Goal: Information Seeking & Learning: Check status

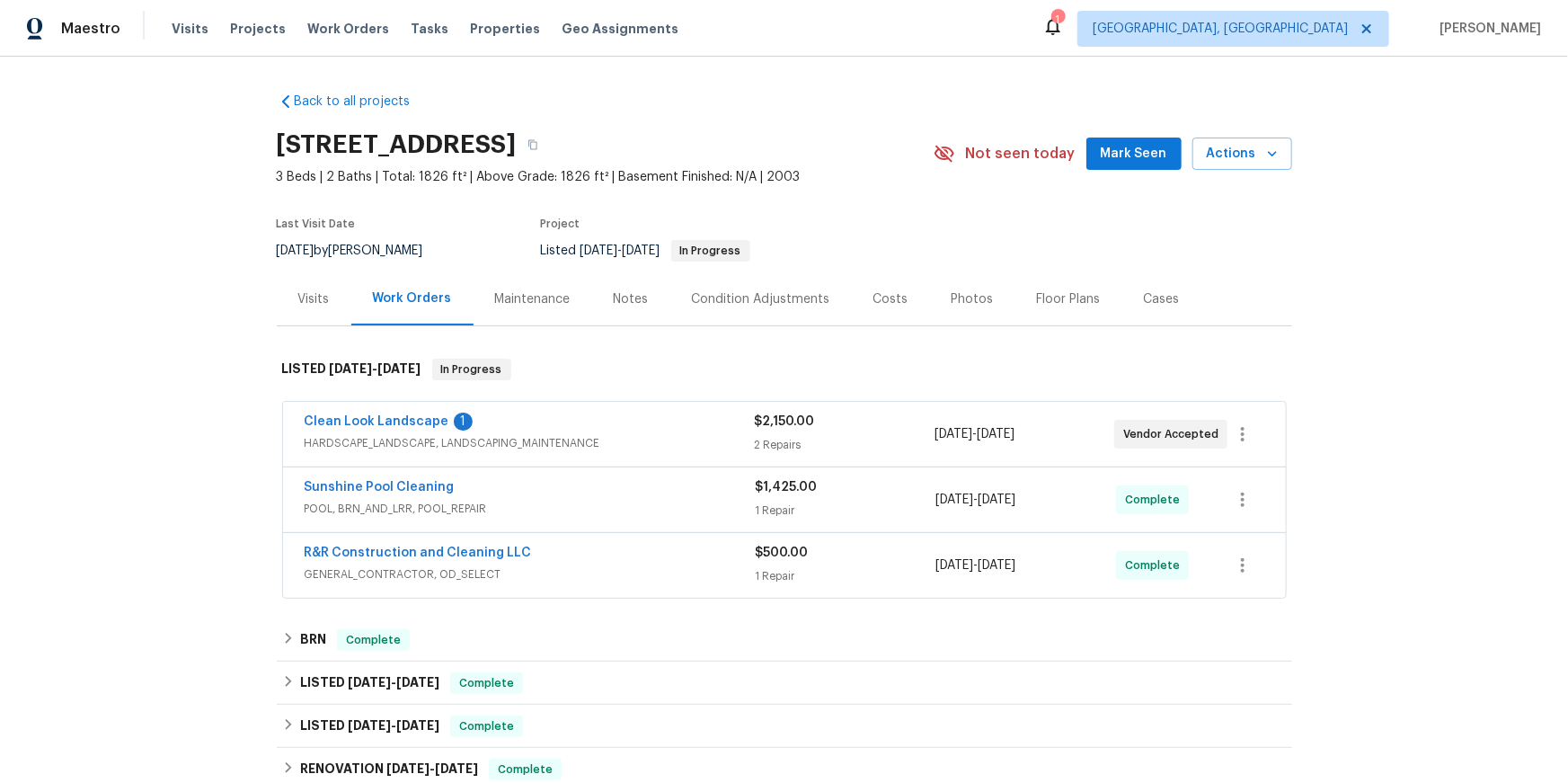
click at [375, 533] on div "Sunshine Pool Cleaning POOL, BRN_AND_LRR, POOL_REPAIR $1,425.00 1 Repair [DATE]…" at bounding box center [784, 500] width 1003 height 65
click at [381, 493] on link "Sunshine Pool Cleaning" at bounding box center [379, 488] width 150 height 13
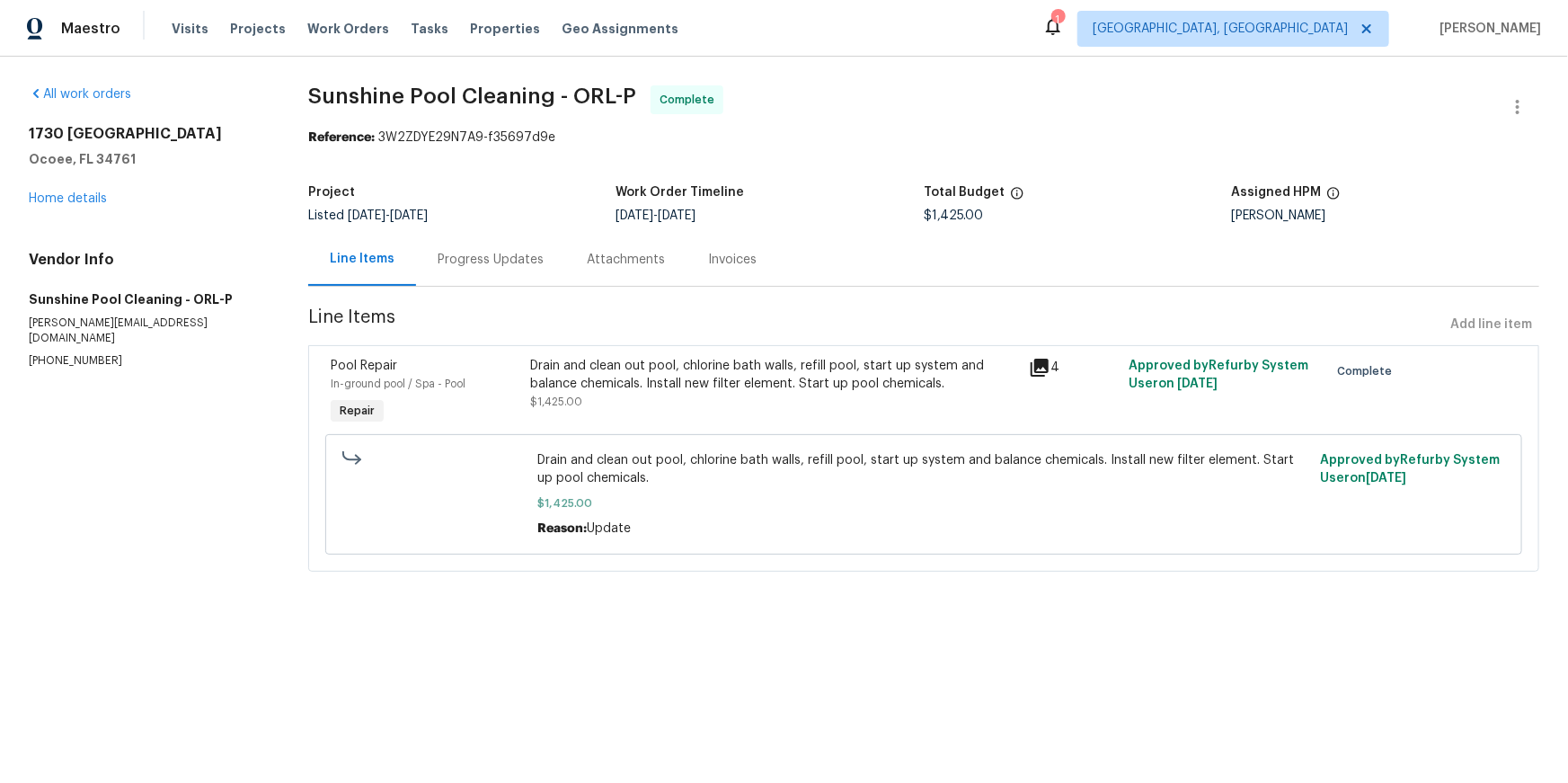
click at [543, 269] on div "Progress Updates" at bounding box center [490, 259] width 106 height 18
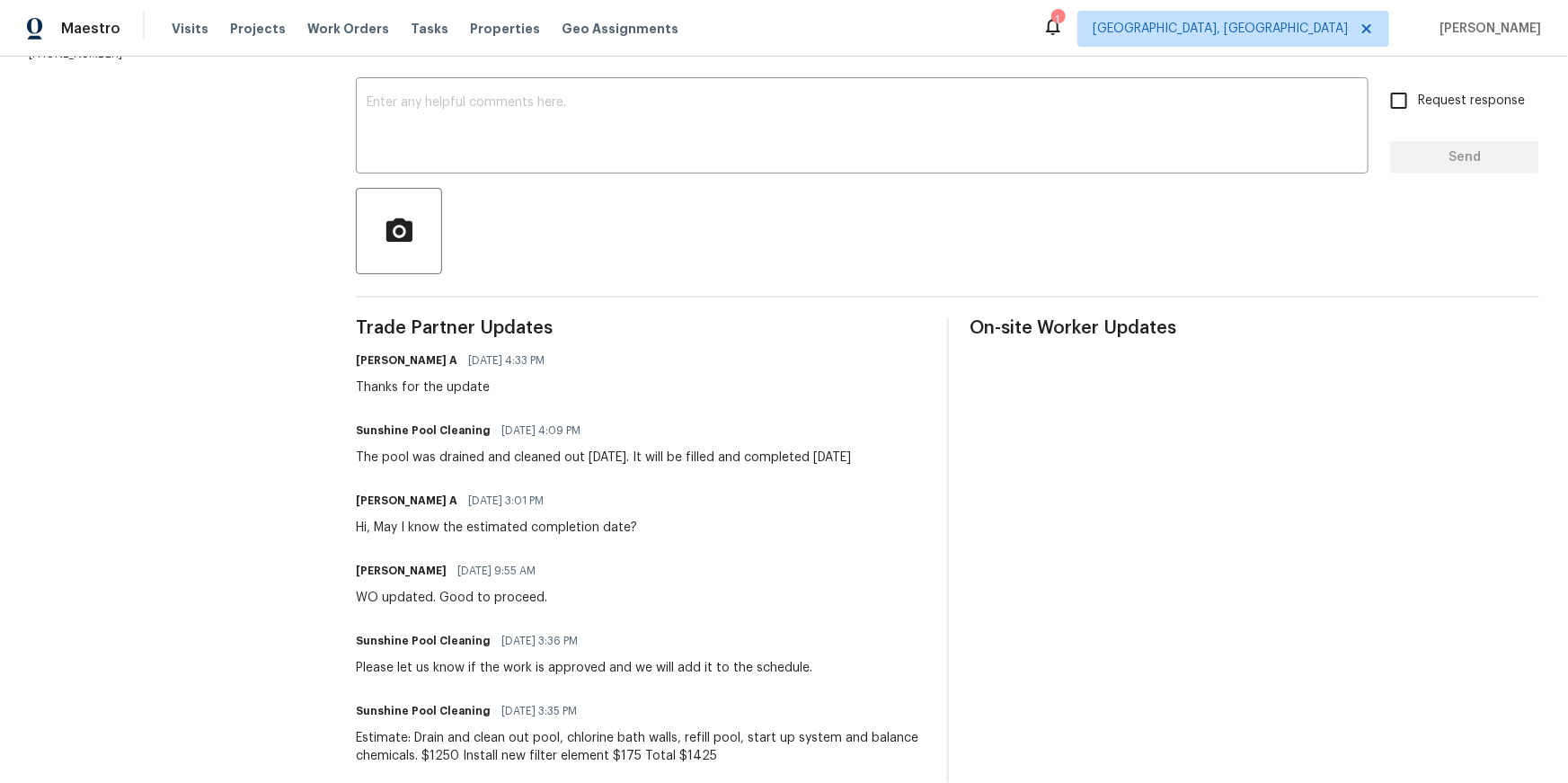
scroll to position [271, 0]
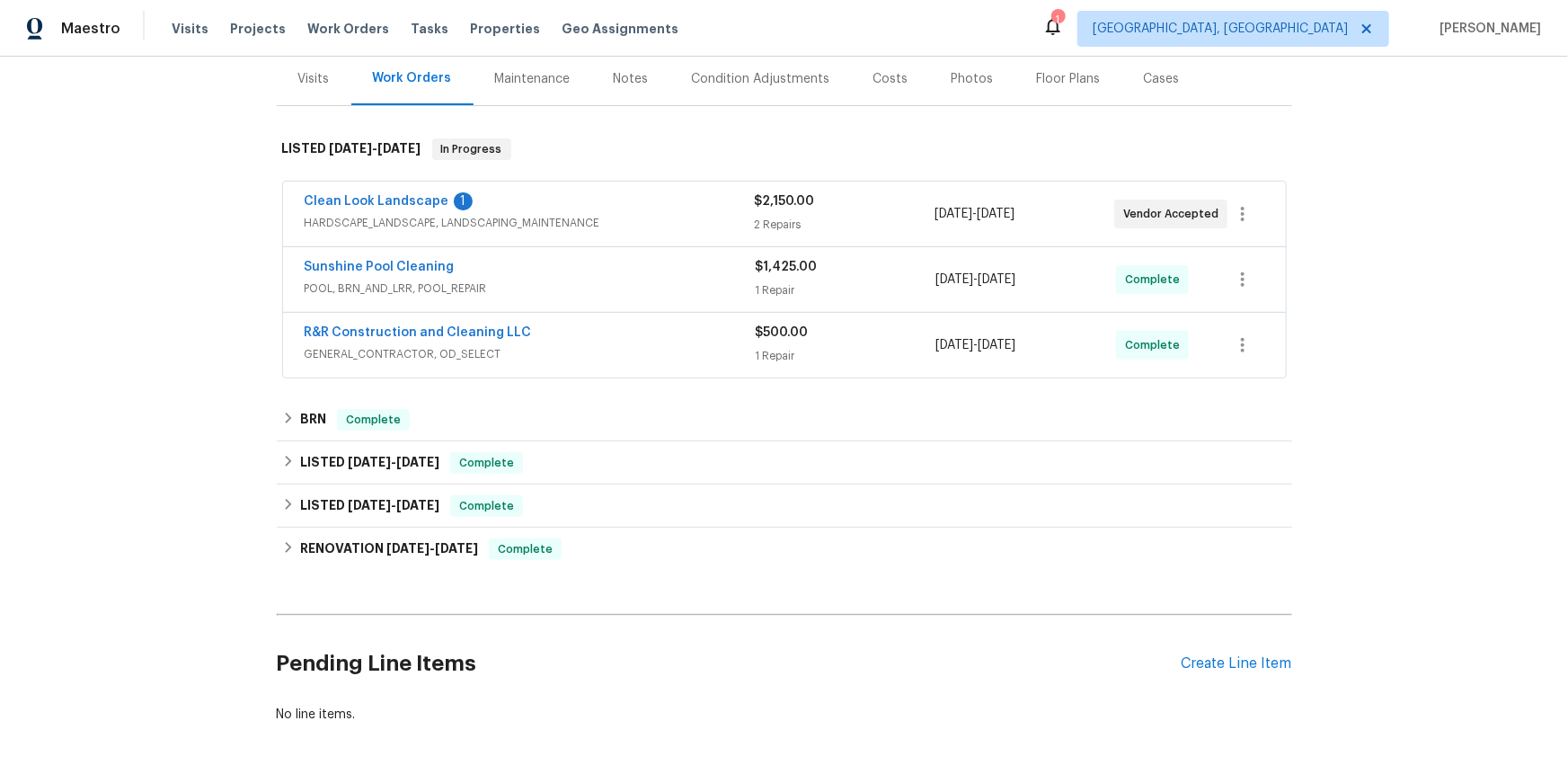
scroll to position [222, 0]
click at [303, 429] on div "BRN Complete" at bounding box center [784, 417] width 1004 height 21
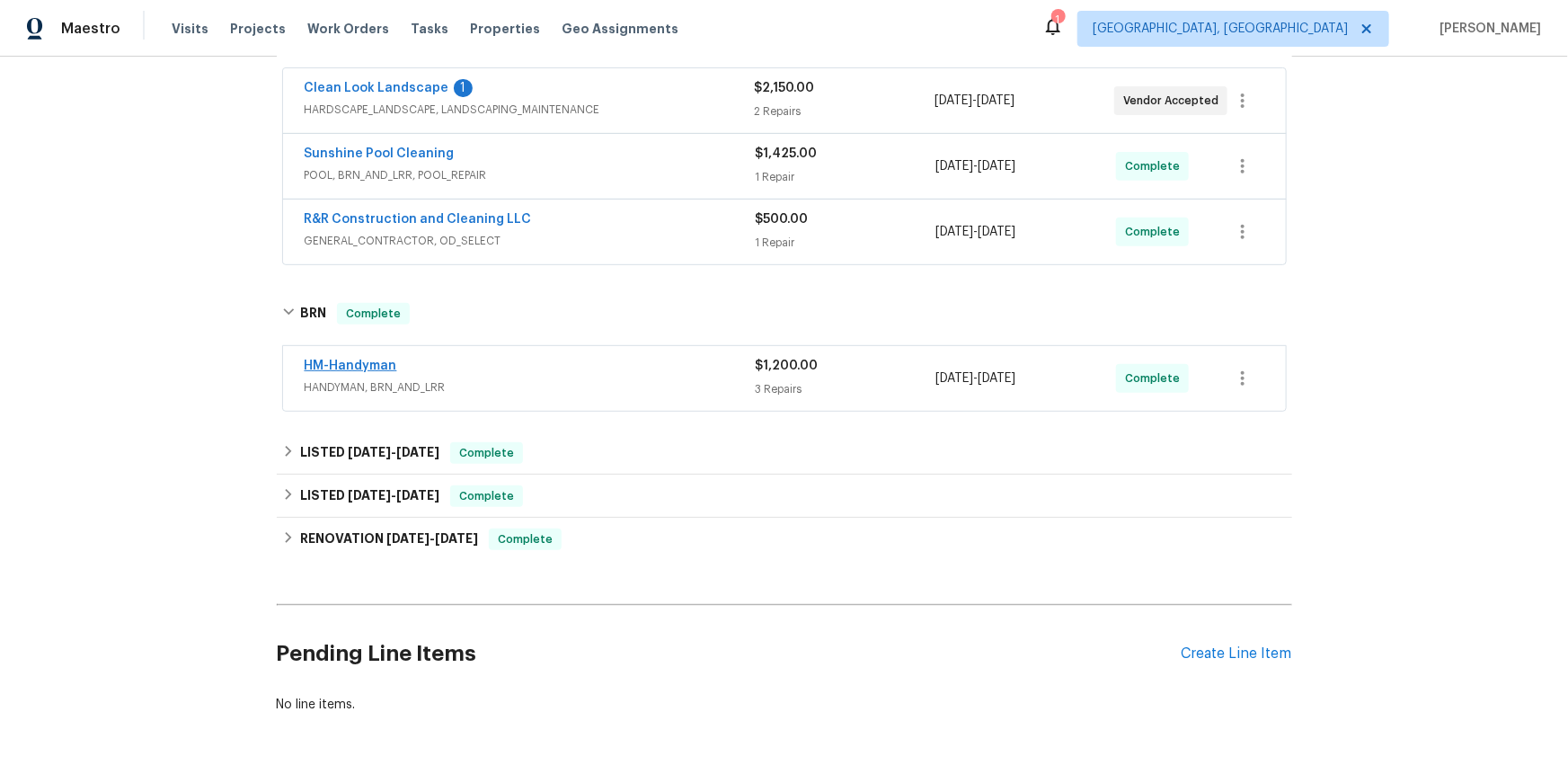
click at [375, 397] on span "HANDYMAN, BRN_AND_LRR" at bounding box center [529, 386] width 451 height 18
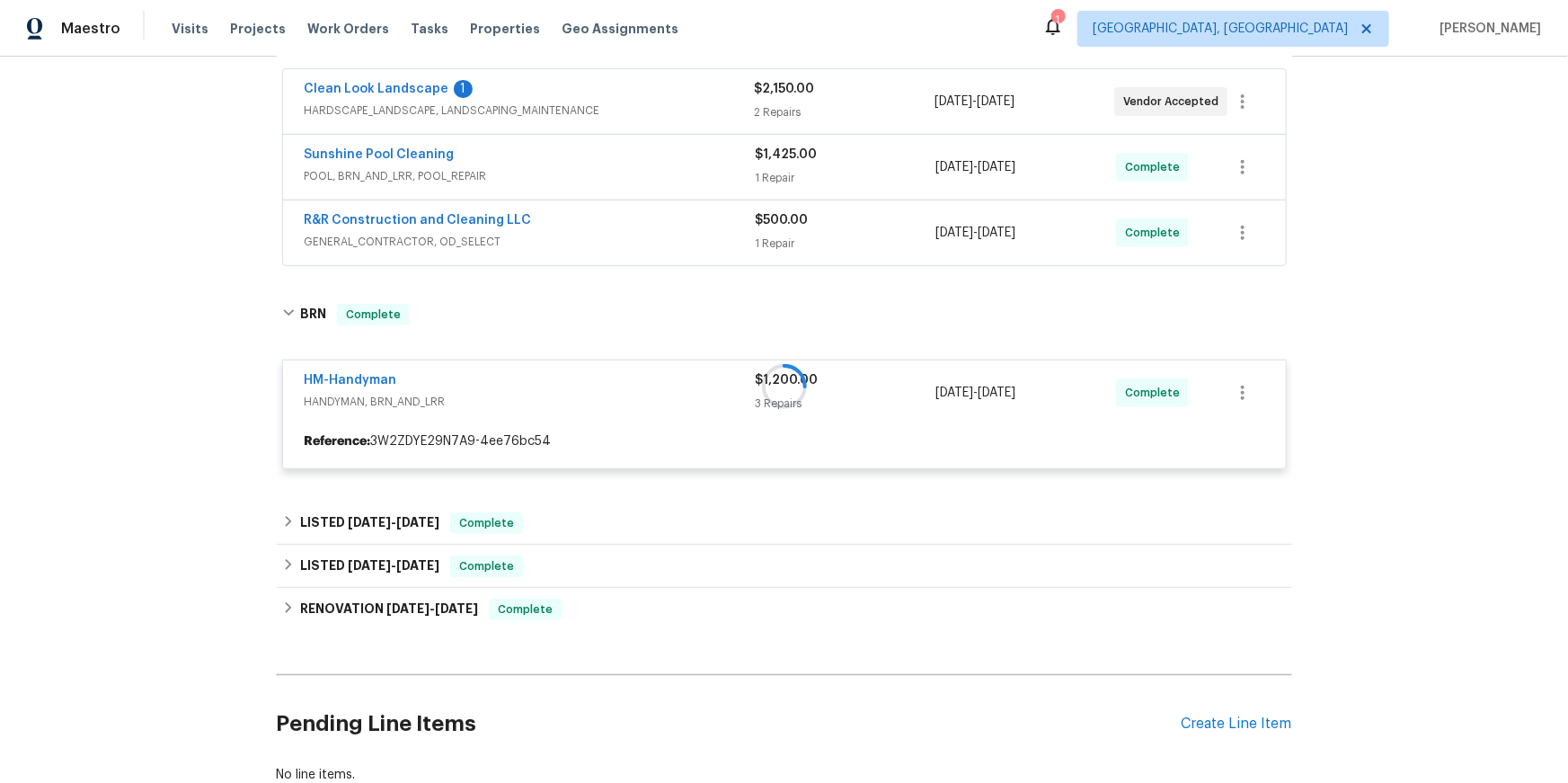
click at [375, 487] on div at bounding box center [784, 386] width 1015 height 201
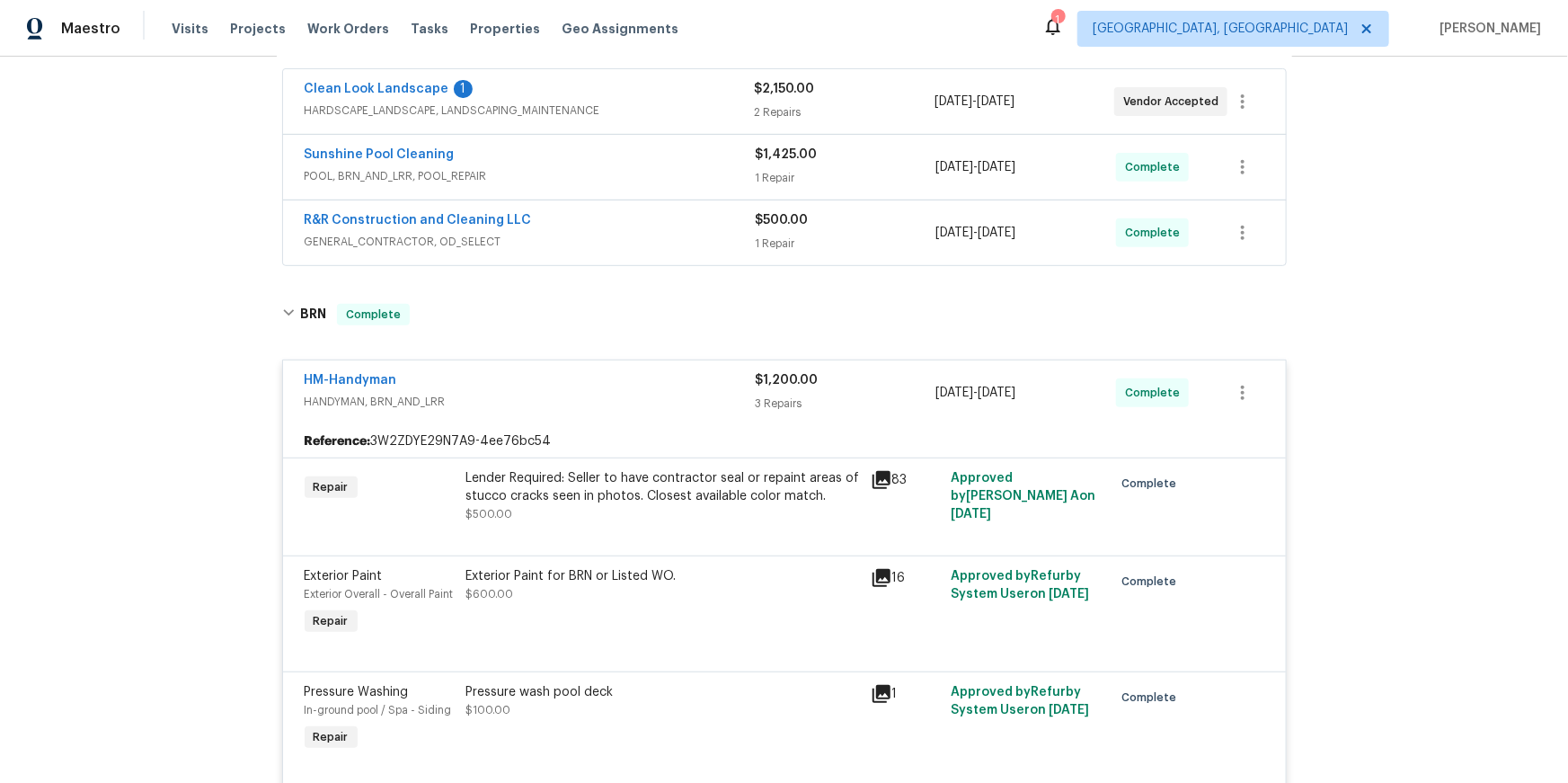
scroll to position [332, 0]
click at [379, 386] on link "HM-Handyman" at bounding box center [350, 381] width 92 height 13
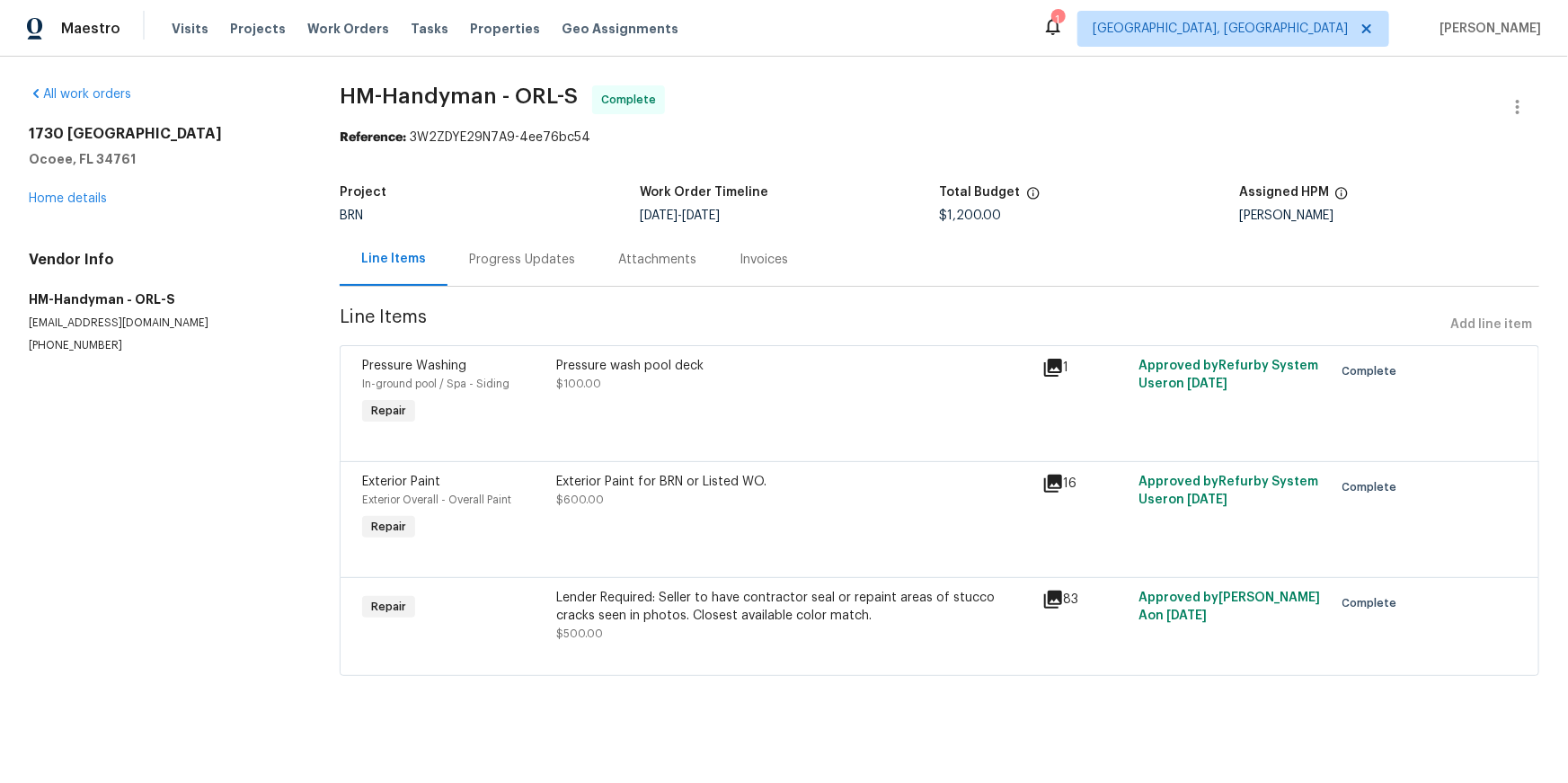
scroll to position [78, 0]
click at [788, 250] on div "Invoices" at bounding box center [764, 259] width 48 height 18
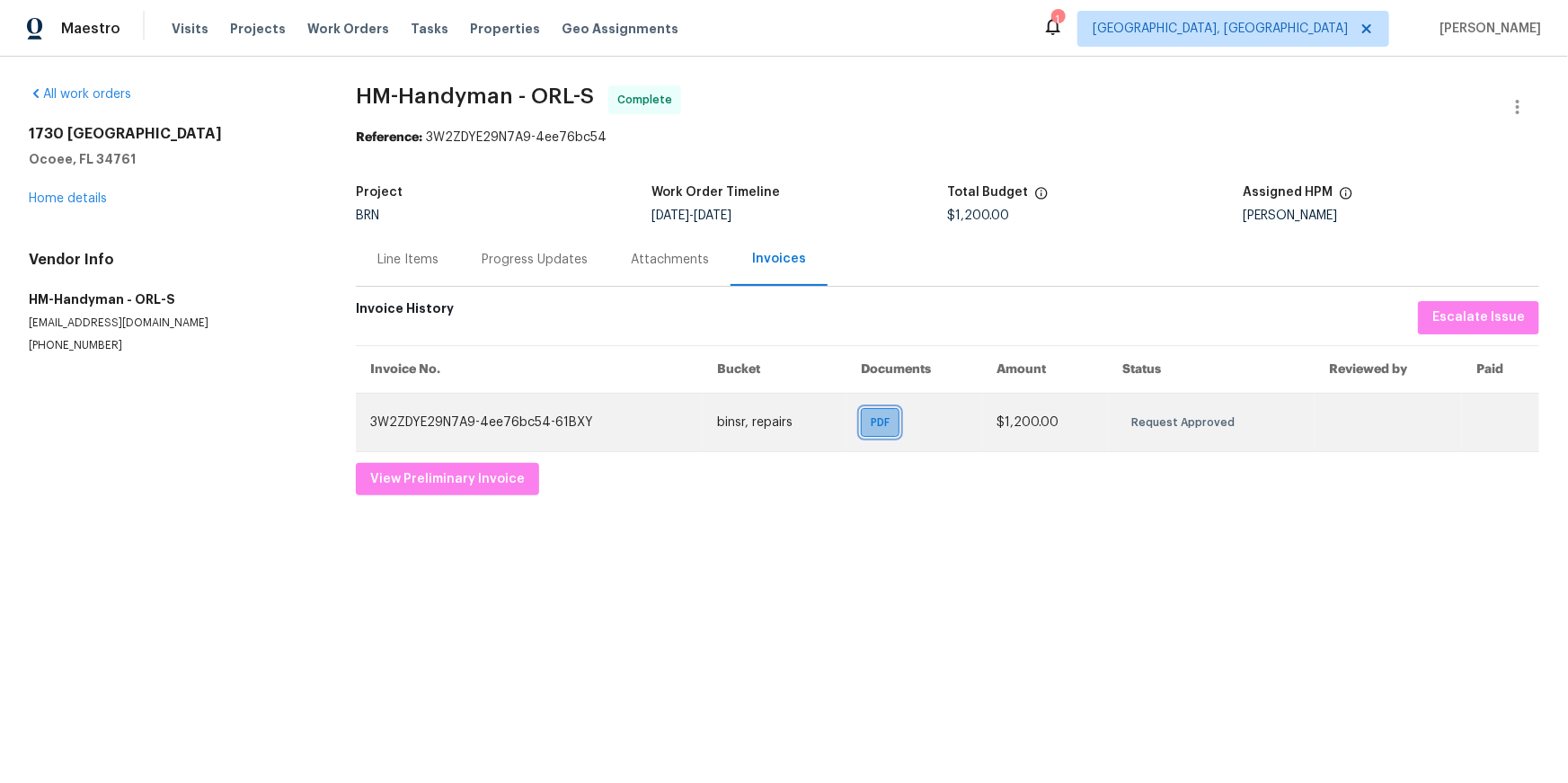
click at [861, 437] on div "PDF" at bounding box center [880, 422] width 39 height 29
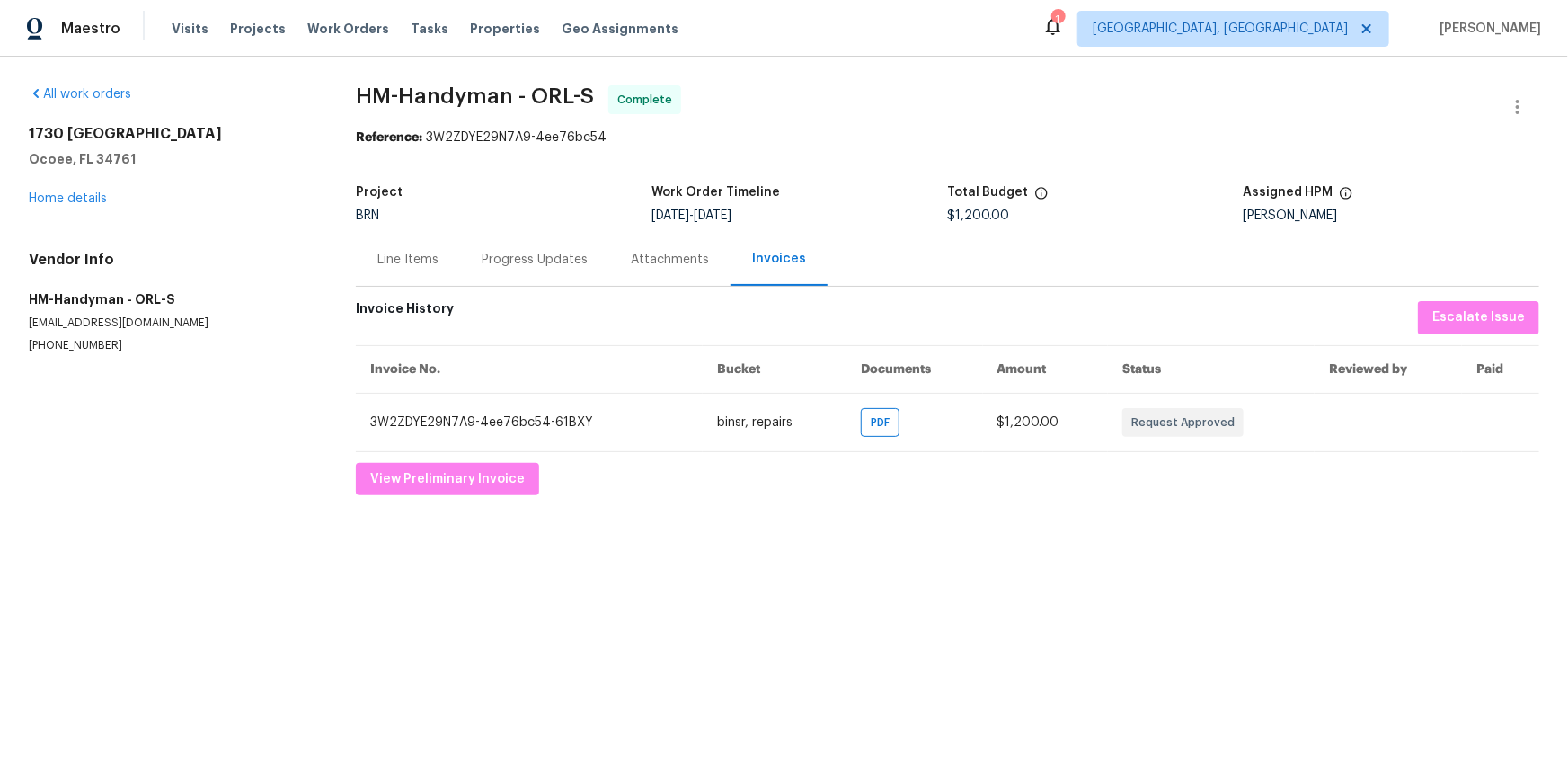
click at [583, 269] on div "Progress Updates" at bounding box center [535, 259] width 106 height 18
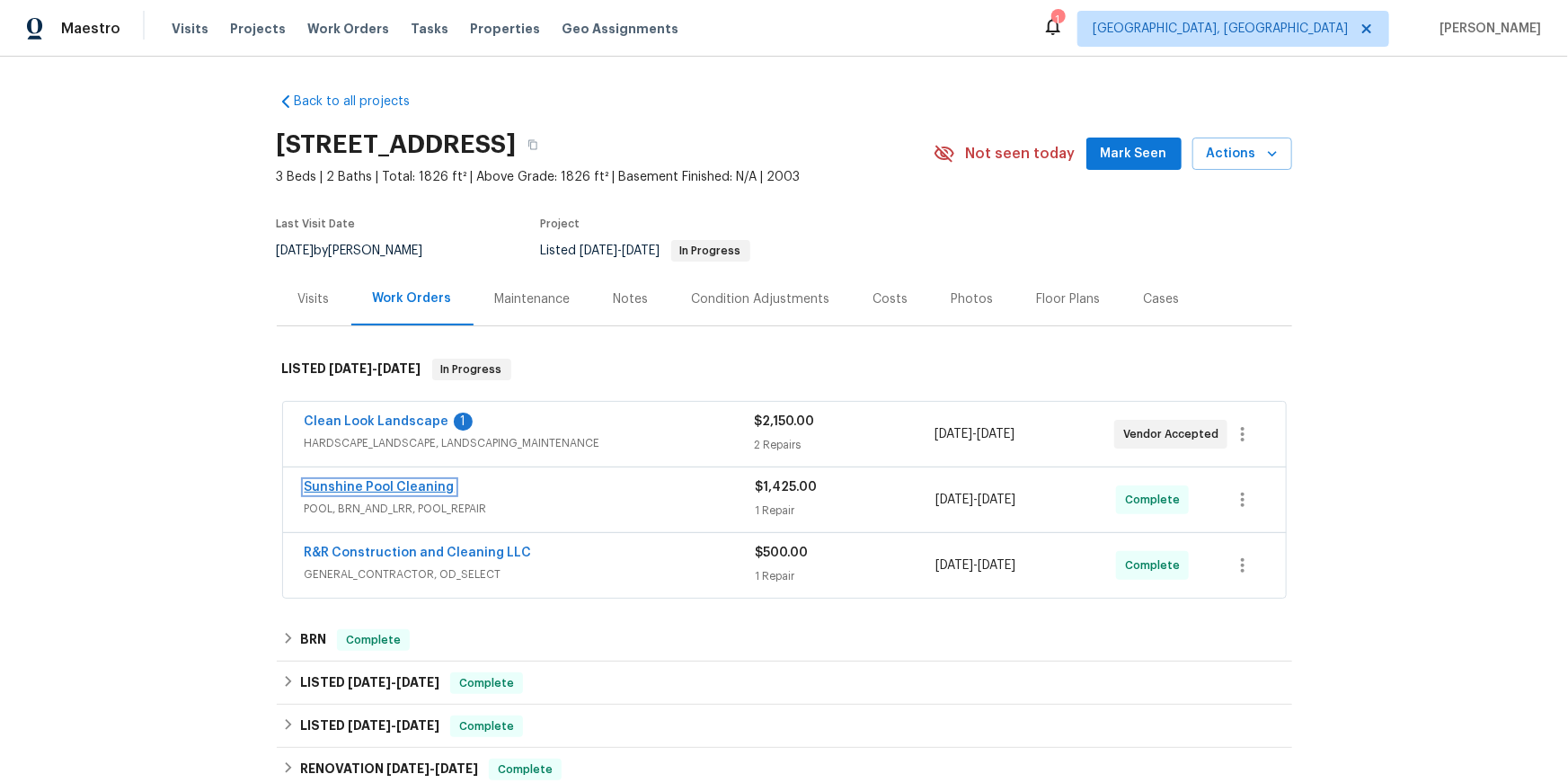
click at [390, 493] on link "Sunshine Pool Cleaning" at bounding box center [379, 488] width 150 height 13
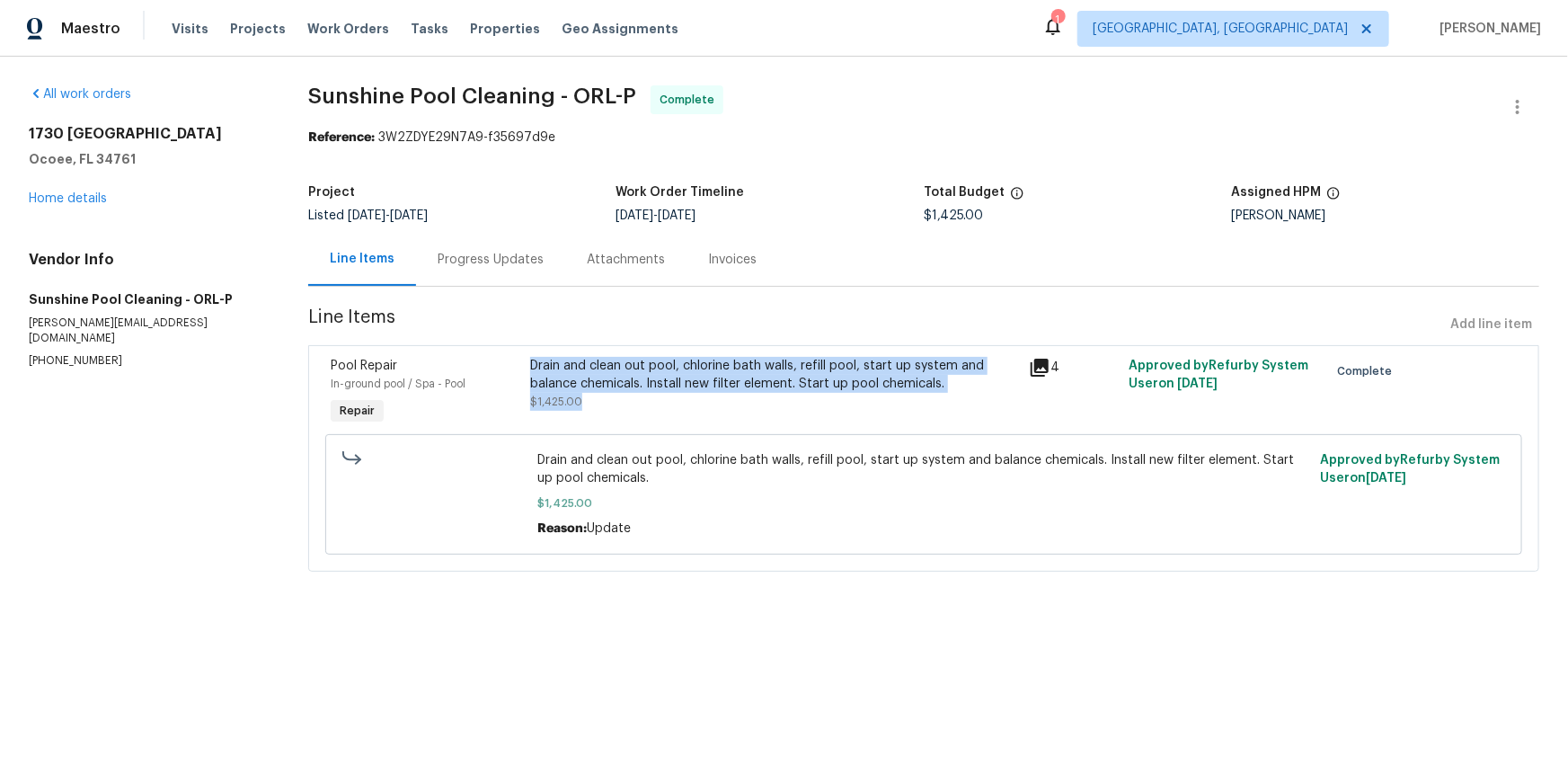
drag, startPoint x: 546, startPoint y: 410, endPoint x: 891, endPoint y: 466, distance: 349.5
click at [891, 434] on div "Drain and clean out pool, chlorine bath walls, refill pool, start up system and…" at bounding box center [774, 393] width 499 height 83
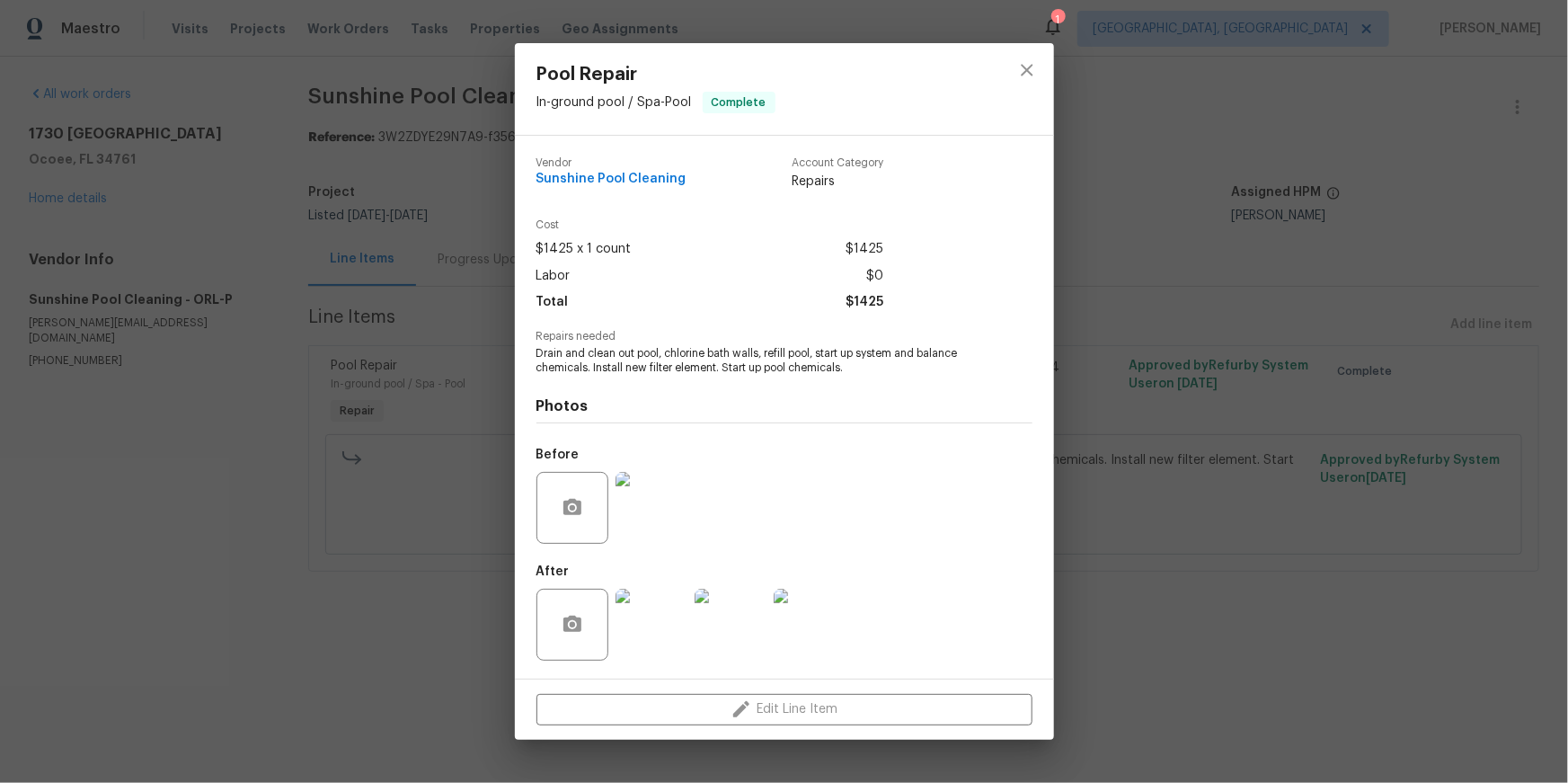
drag, startPoint x: 1138, startPoint y: 535, endPoint x: 1120, endPoint y: 533, distance: 18.1
click at [1138, 535] on div "Pool Repair In-ground pool / Spa - Pool Complete Vendor Sunshine Pool Cleaning …" at bounding box center [784, 391] width 1568 height 783
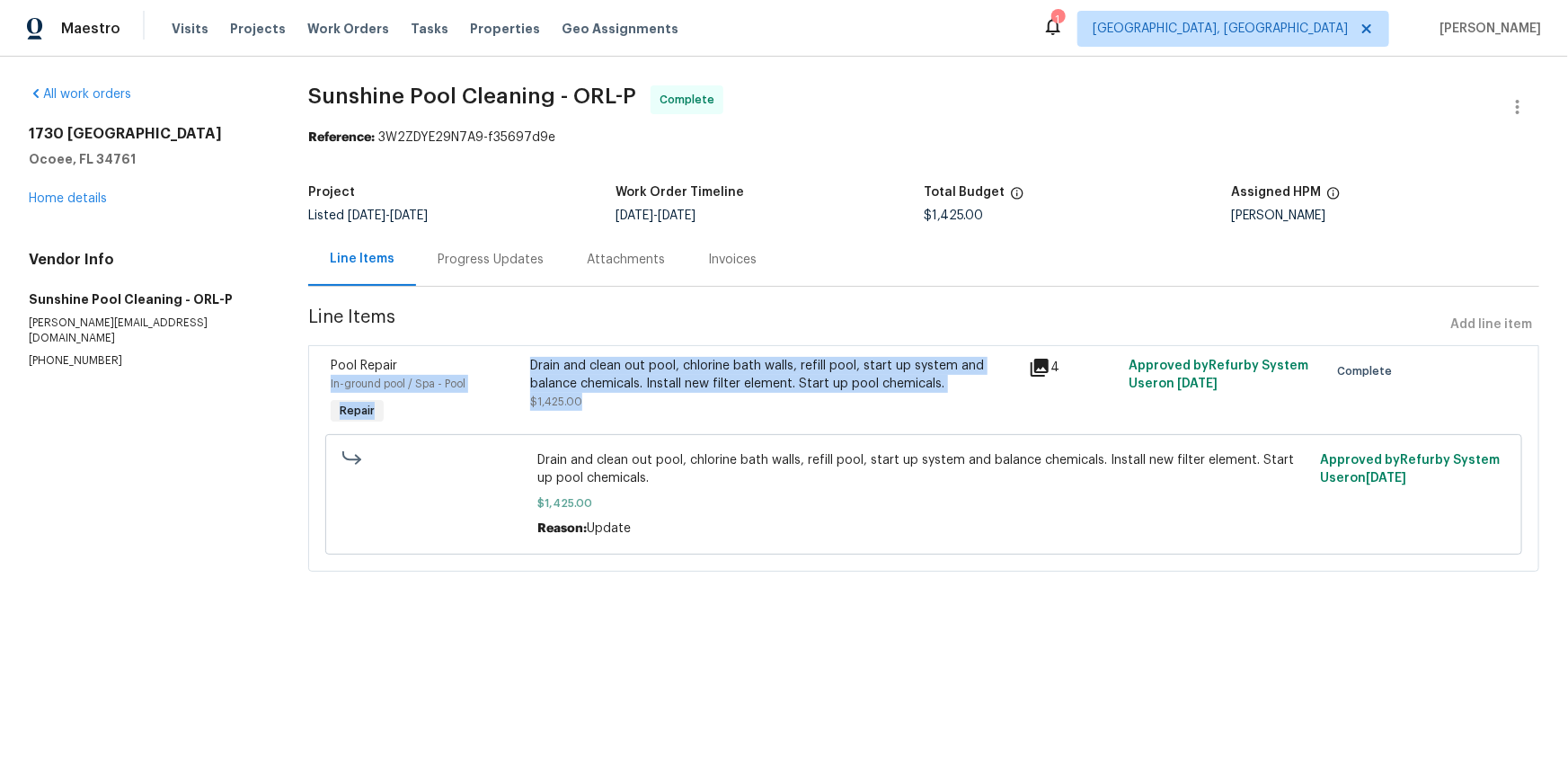
drag, startPoint x: 537, startPoint y: 413, endPoint x: 580, endPoint y: 454, distance: 59.4
click at [697, 434] on div "Pool Repair In-ground pool / Spa - Pool Repair Drain and clean out pool, chlori…" at bounding box center [924, 393] width 1197 height 83
click at [572, 407] on span "$1,425.00" at bounding box center [556, 402] width 52 height 11
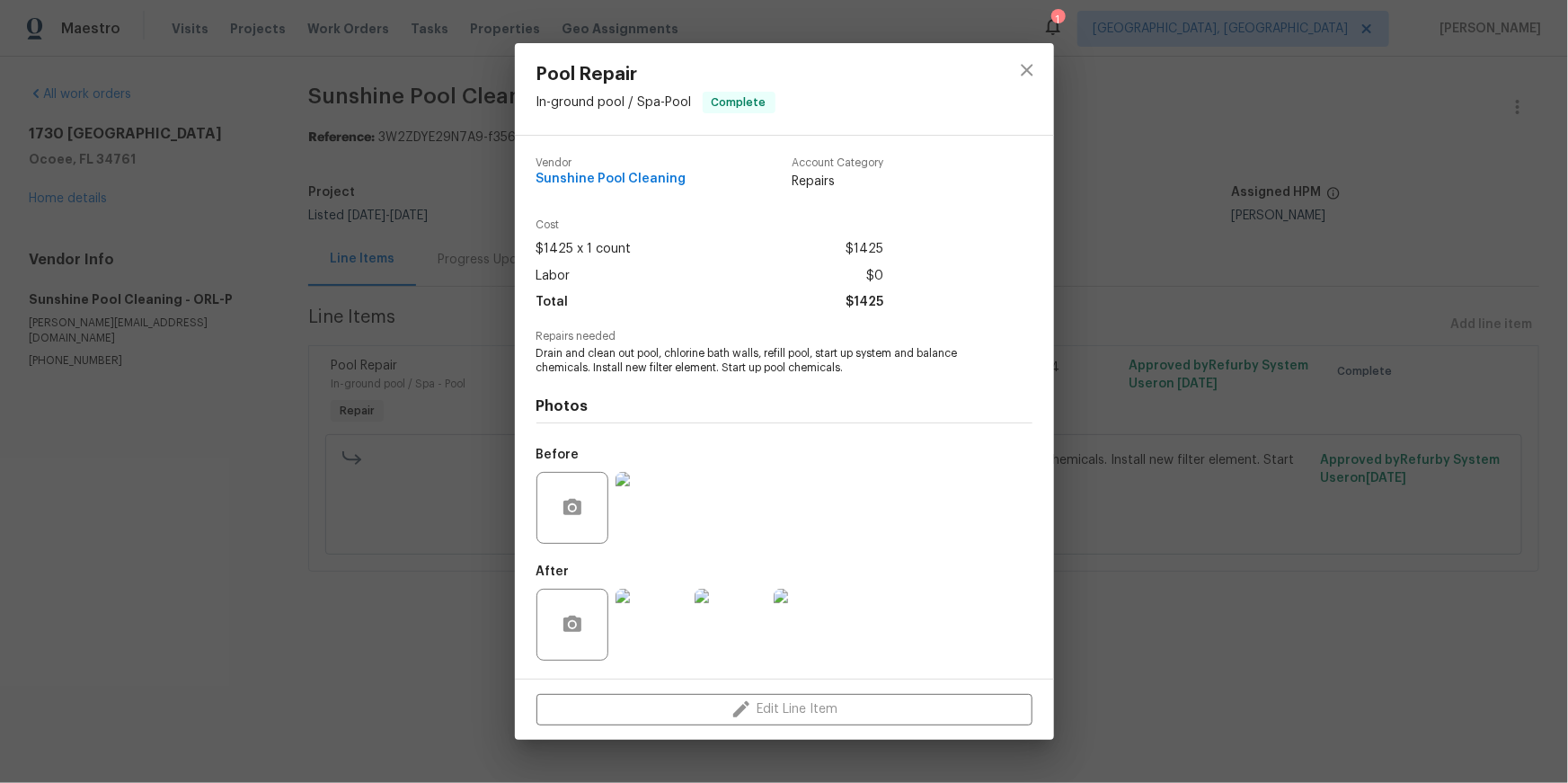
click at [1138, 435] on div "Pool Repair In-ground pool / Spa - Pool Complete Vendor Sunshine Pool Cleaning …" at bounding box center [784, 391] width 1568 height 783
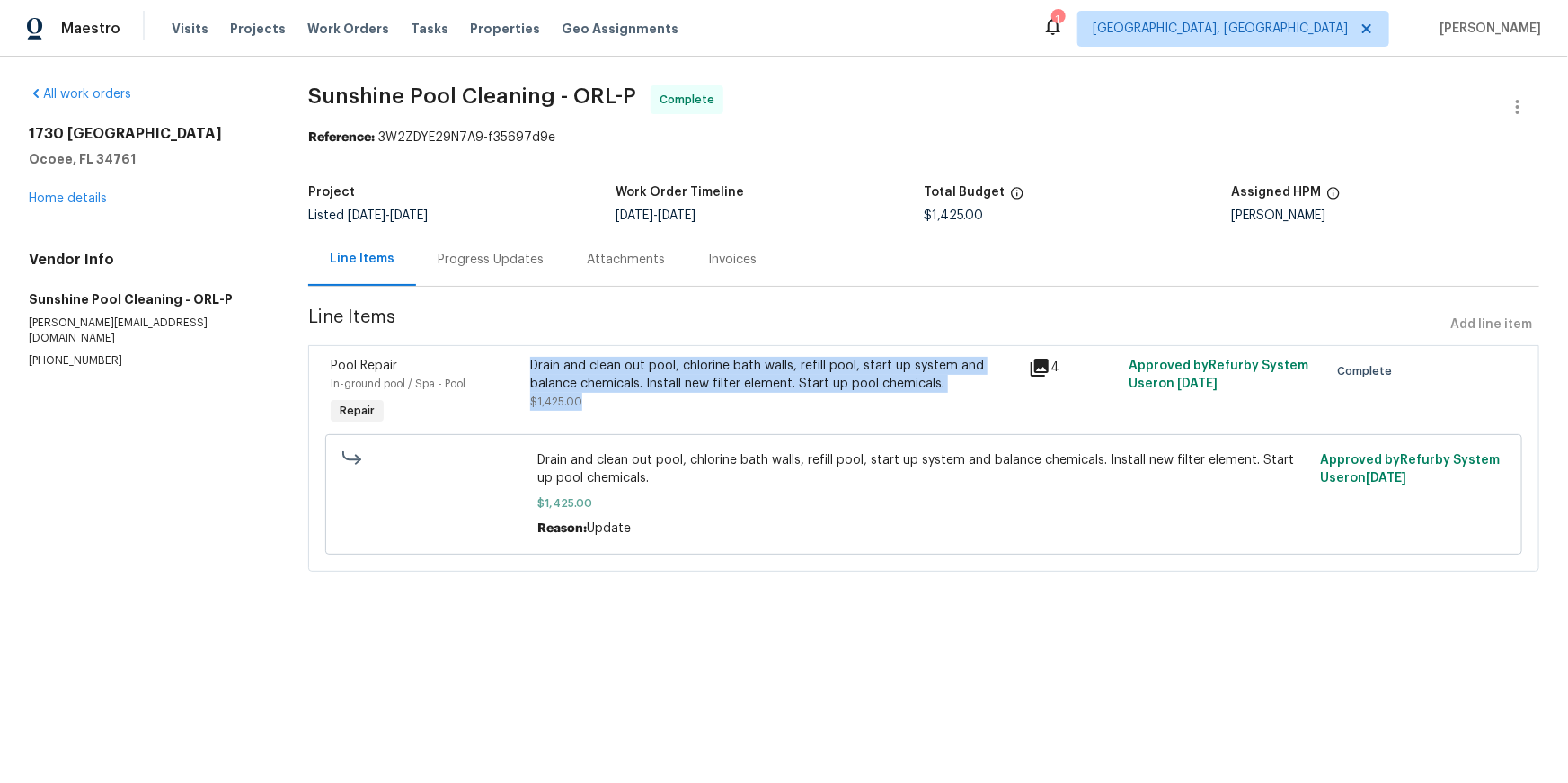
drag, startPoint x: 635, startPoint y: 410, endPoint x: 690, endPoint y: 450, distance: 68.0
click at [690, 434] on div "Drain and clean out pool, chlorine bath walls, refill pool, start up system and…" at bounding box center [774, 393] width 499 height 83
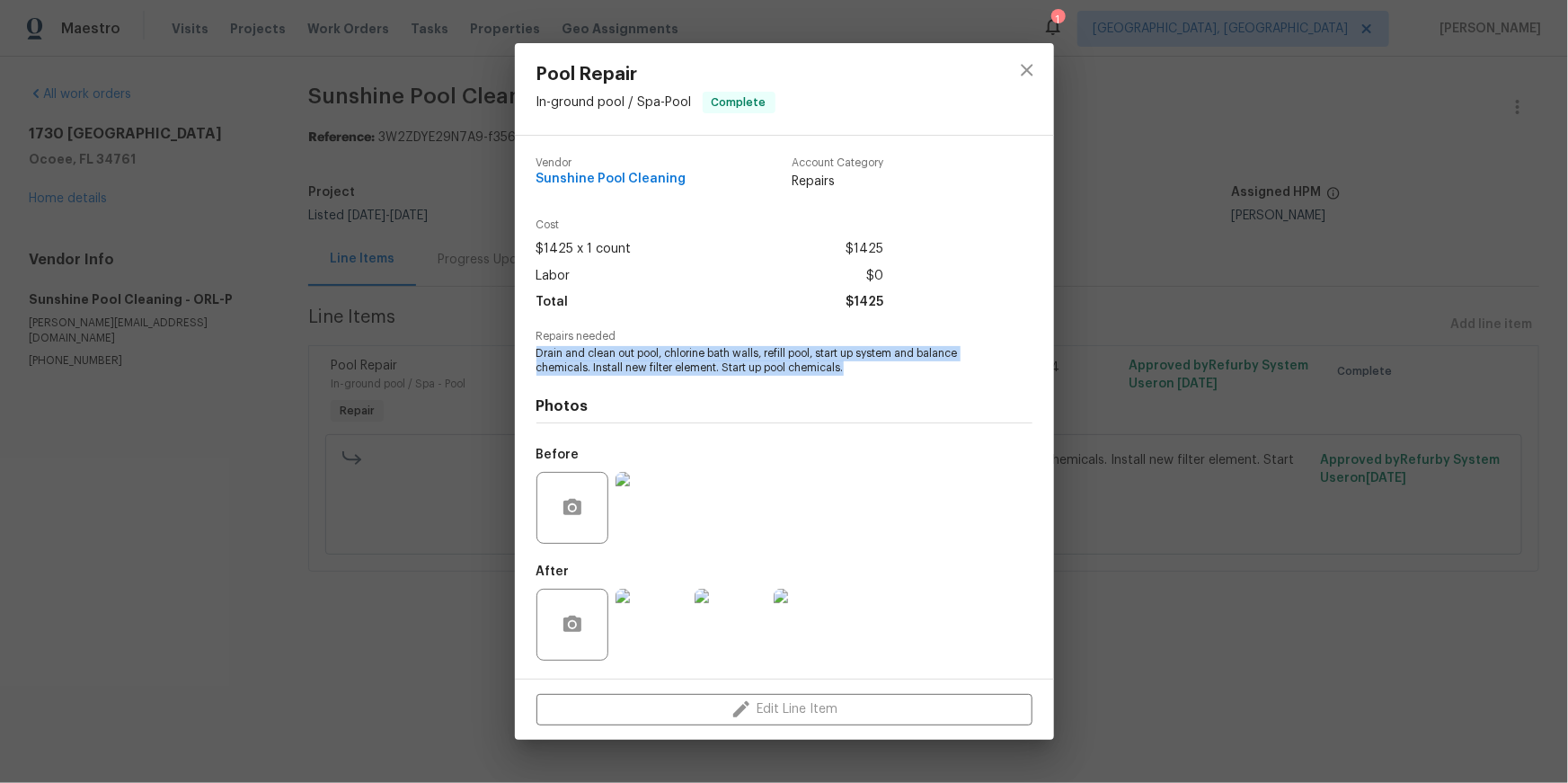
drag, startPoint x: 533, startPoint y: 385, endPoint x: 829, endPoint y: 388, distance: 296.0
click at [894, 399] on div "Vendor Sunshine Pool Cleaning Account Category Repairs Cost $1425 x 1 count $14…" at bounding box center [784, 407] width 539 height 543
copy span "Drain and clean out pool, chlorine bath walls, refill pool, start up system and…"
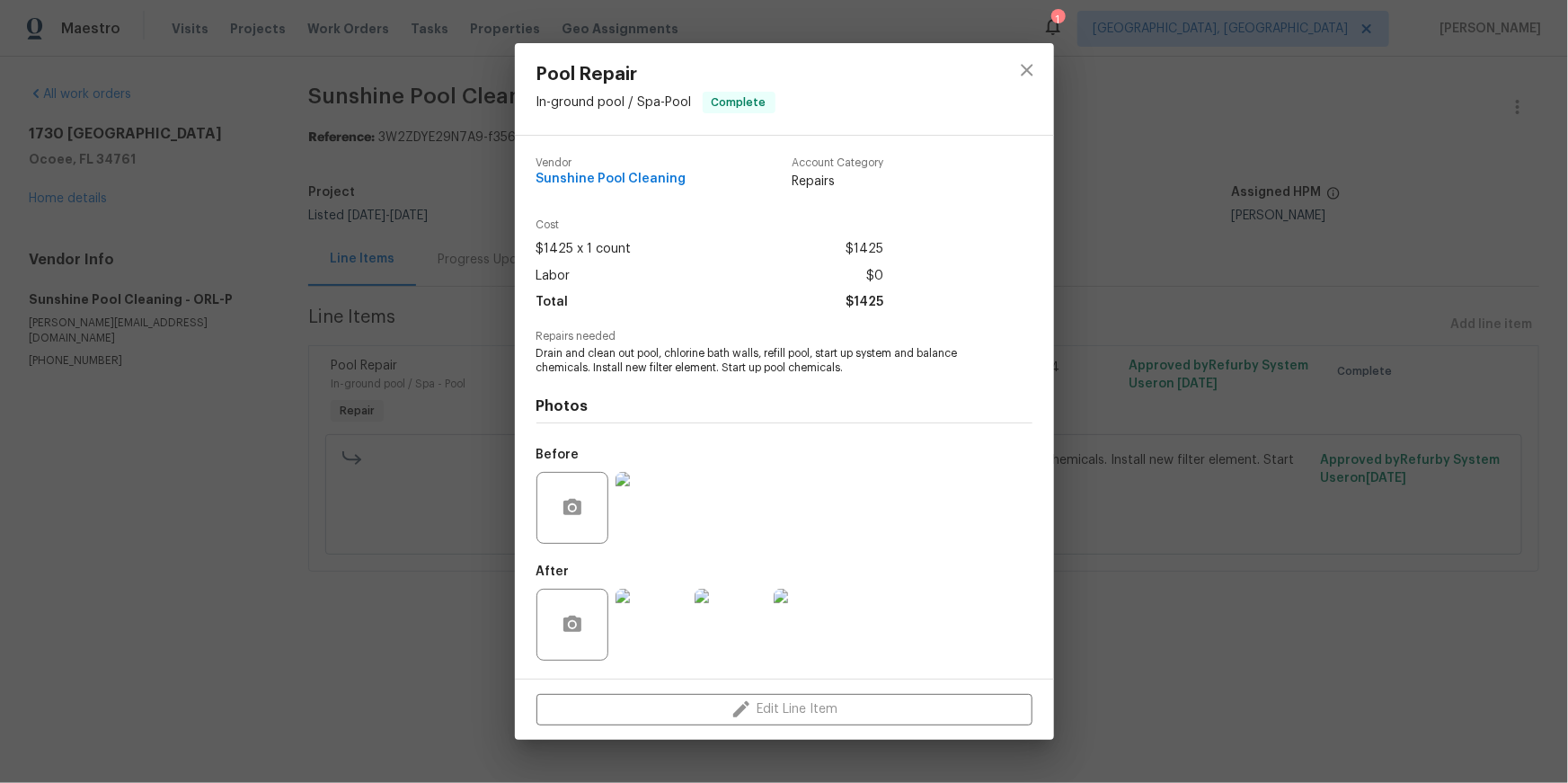
click at [1189, 328] on div "Pool Repair In-ground pool / Spa - Pool Complete Vendor Sunshine Pool Cleaning …" at bounding box center [784, 391] width 1568 height 783
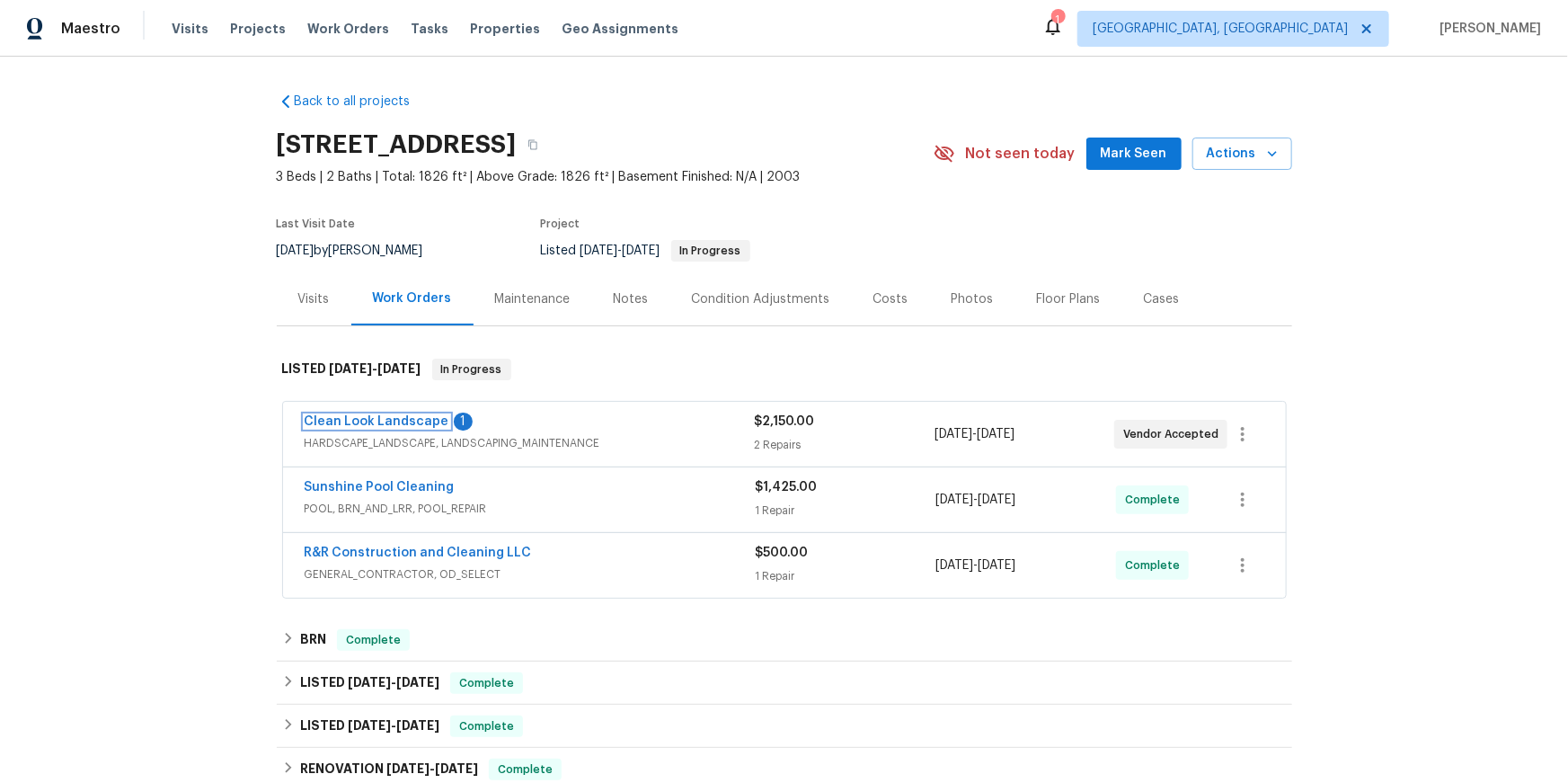
click at [436, 428] on link "Clean Look Landscape" at bounding box center [376, 422] width 144 height 13
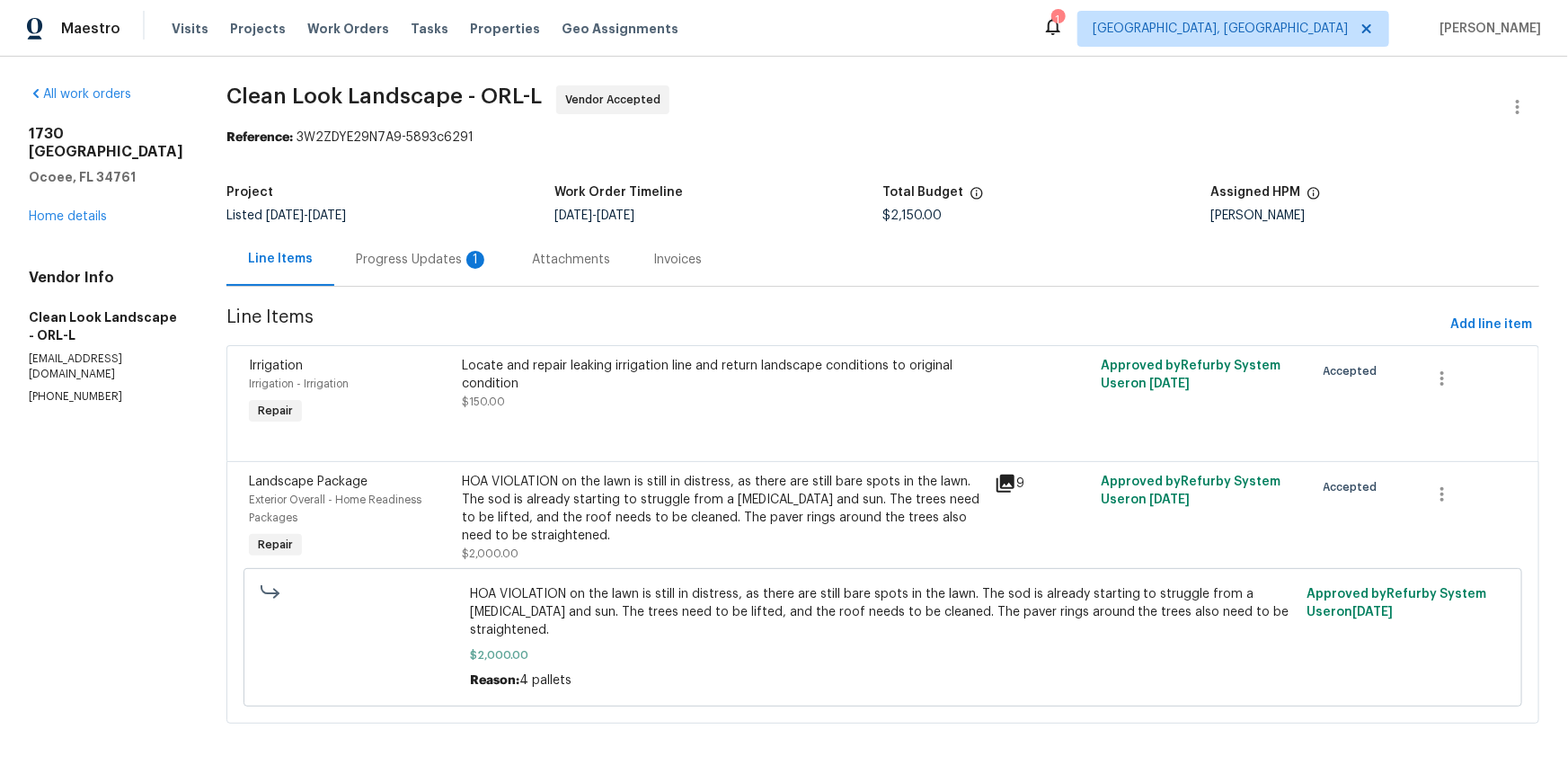
scroll to position [88, 0]
click at [459, 250] on div "Progress Updates 1" at bounding box center [422, 259] width 133 height 18
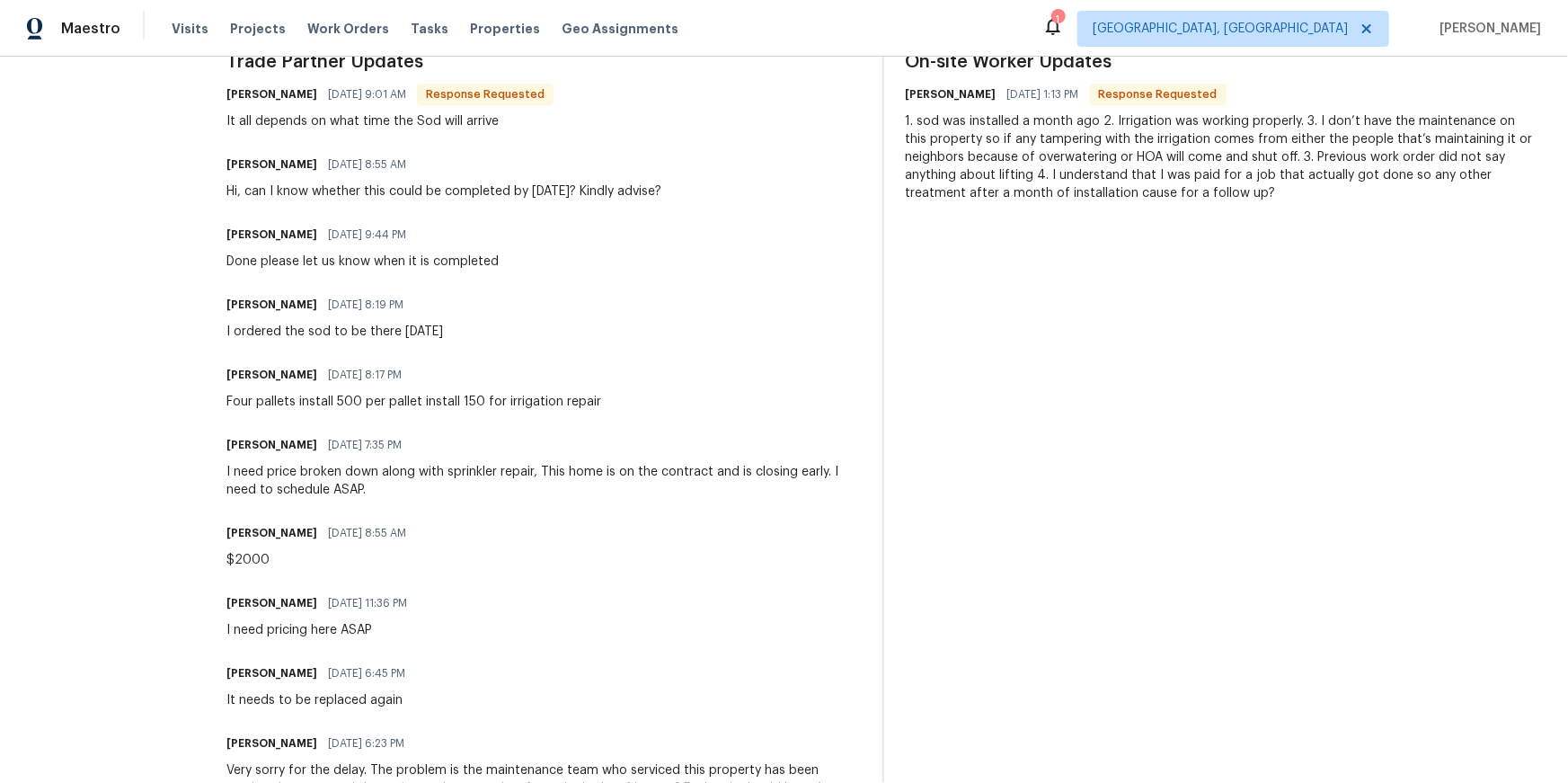
scroll to position [556, 0]
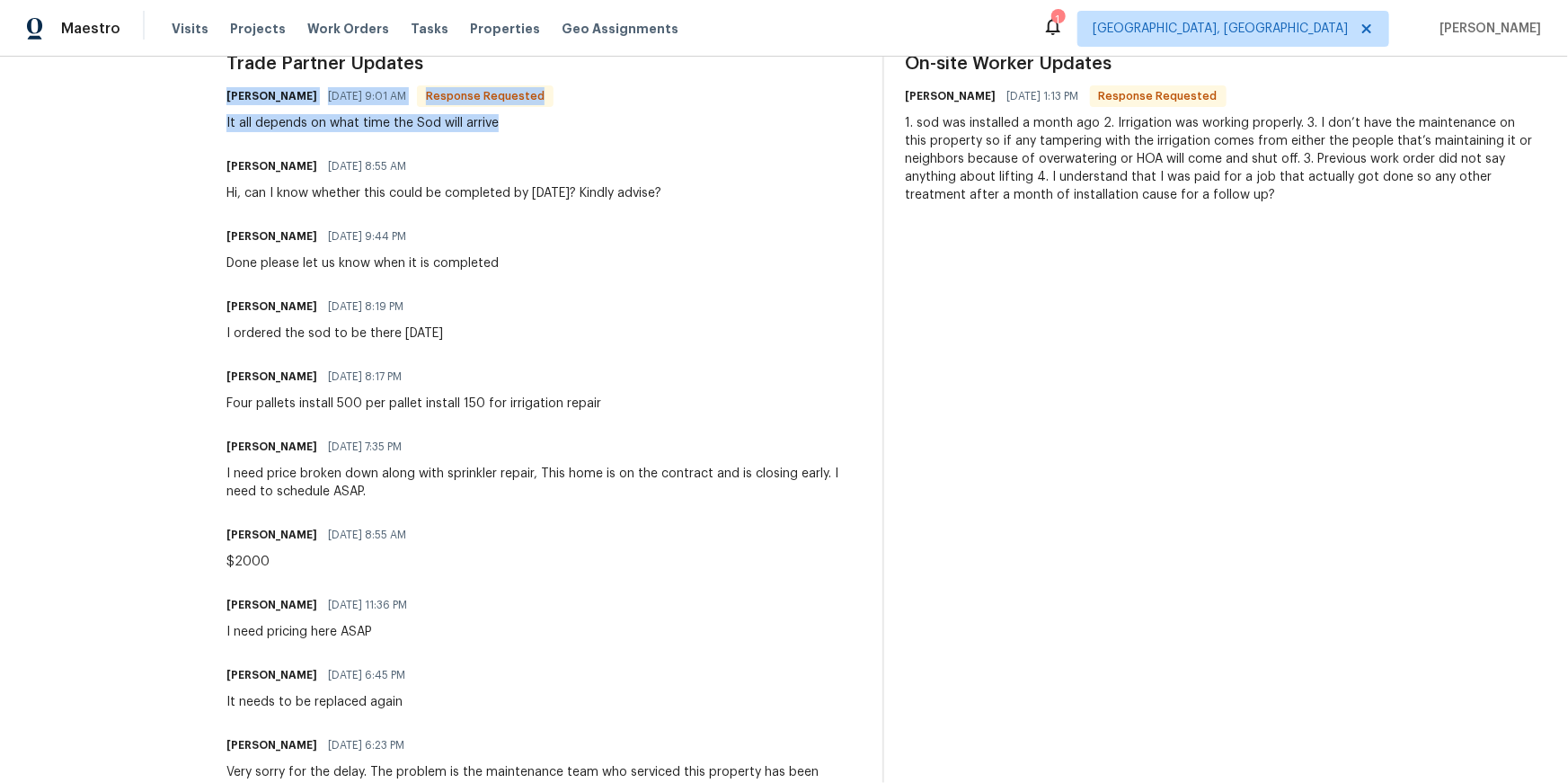
drag, startPoint x: 316, startPoint y: 182, endPoint x: 596, endPoint y: 230, distance: 284.1
click at [597, 230] on div "All work orders 1730 Lochshyre Loop Ocoee, FL 34761 Home details Vendor Info Cl…" at bounding box center [784, 351] width 1568 height 1701
copy div "Anthony herring 09/02/2025 9:01 AM Response Requested It all depends on what ti…"
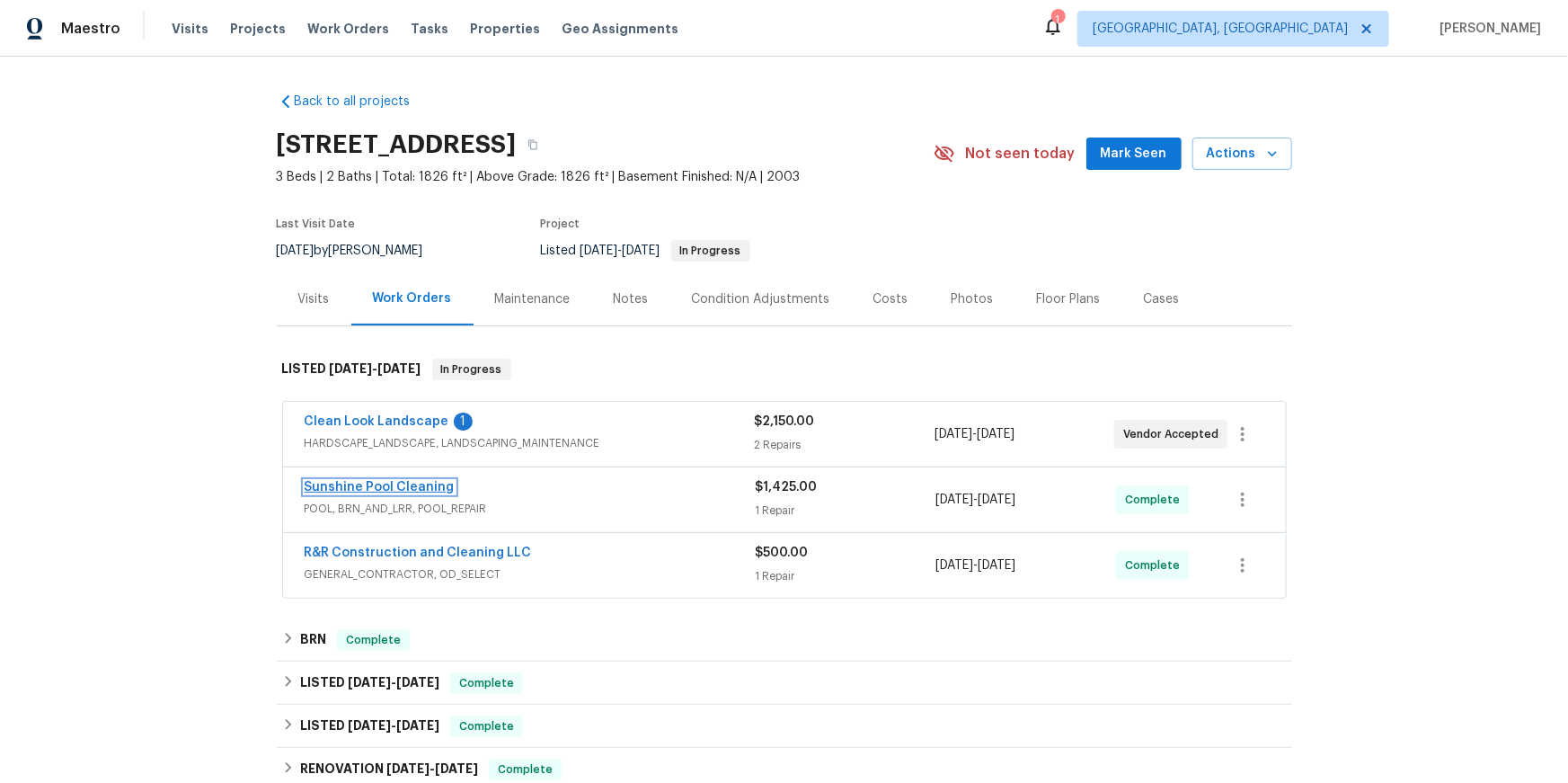
click at [400, 493] on link "Sunshine Pool Cleaning" at bounding box center [379, 488] width 150 height 13
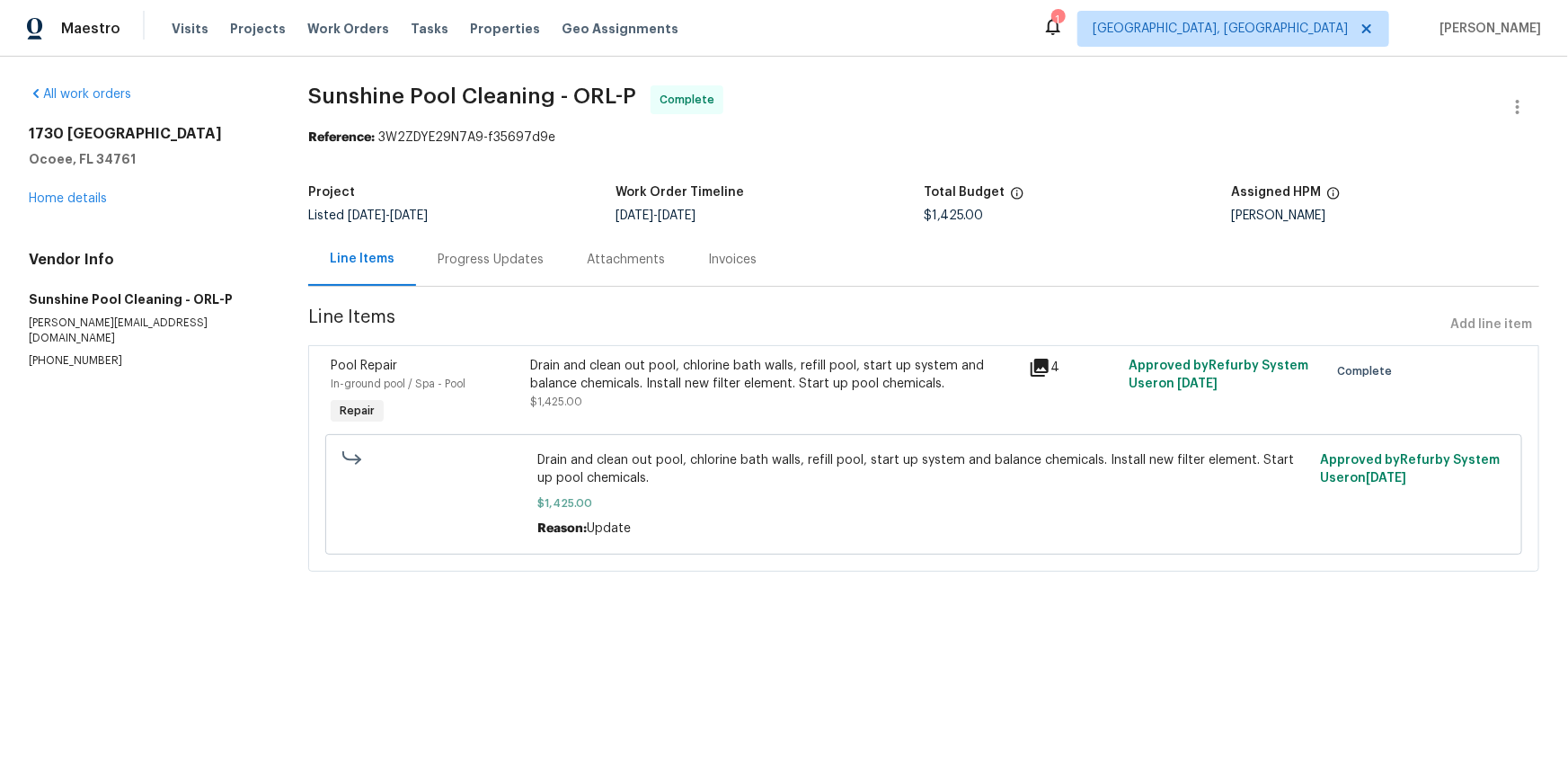
click at [757, 269] on div "Invoices" at bounding box center [732, 259] width 48 height 18
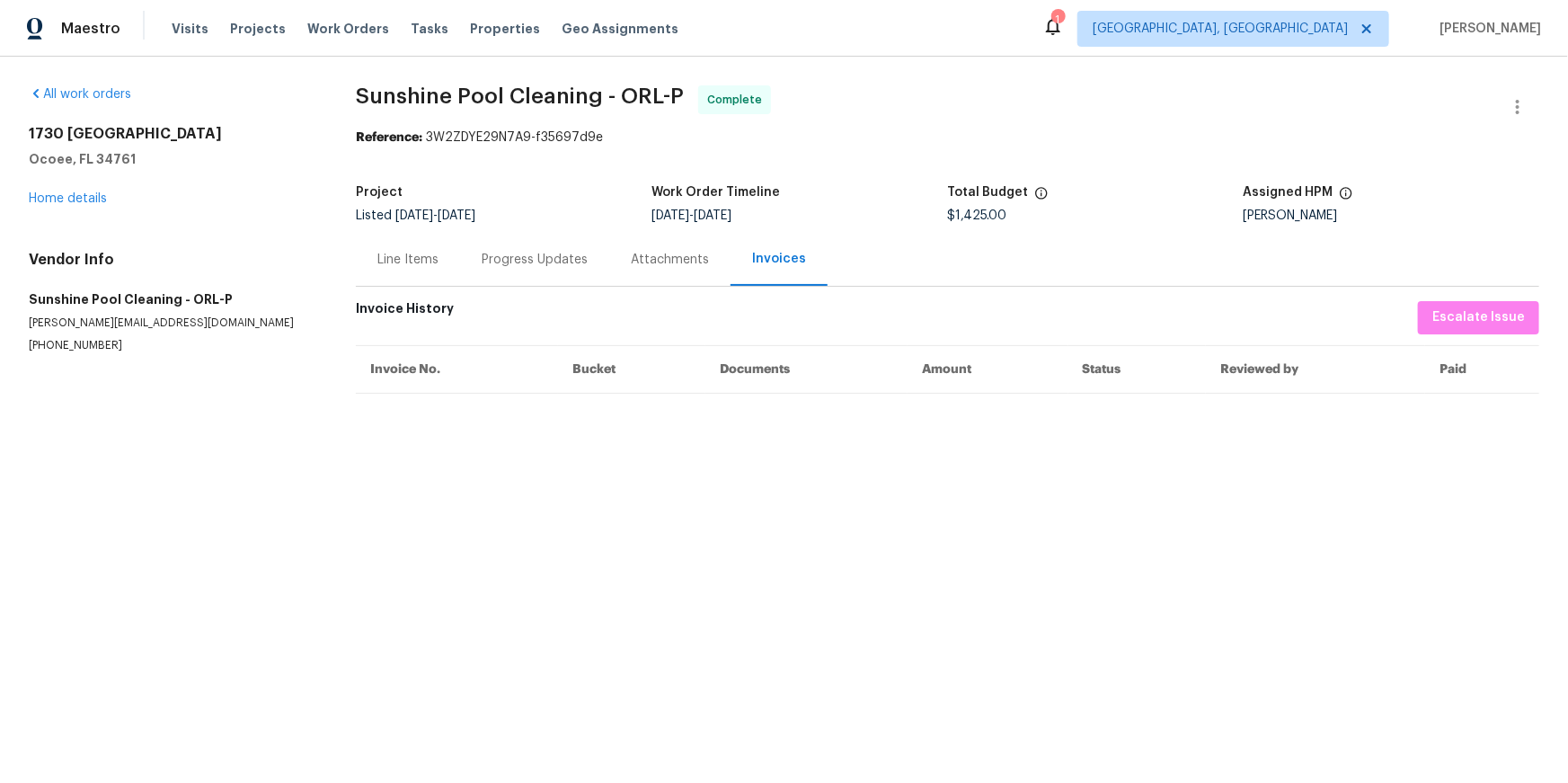
click at [697, 269] on div "Attachments" at bounding box center [670, 259] width 78 height 18
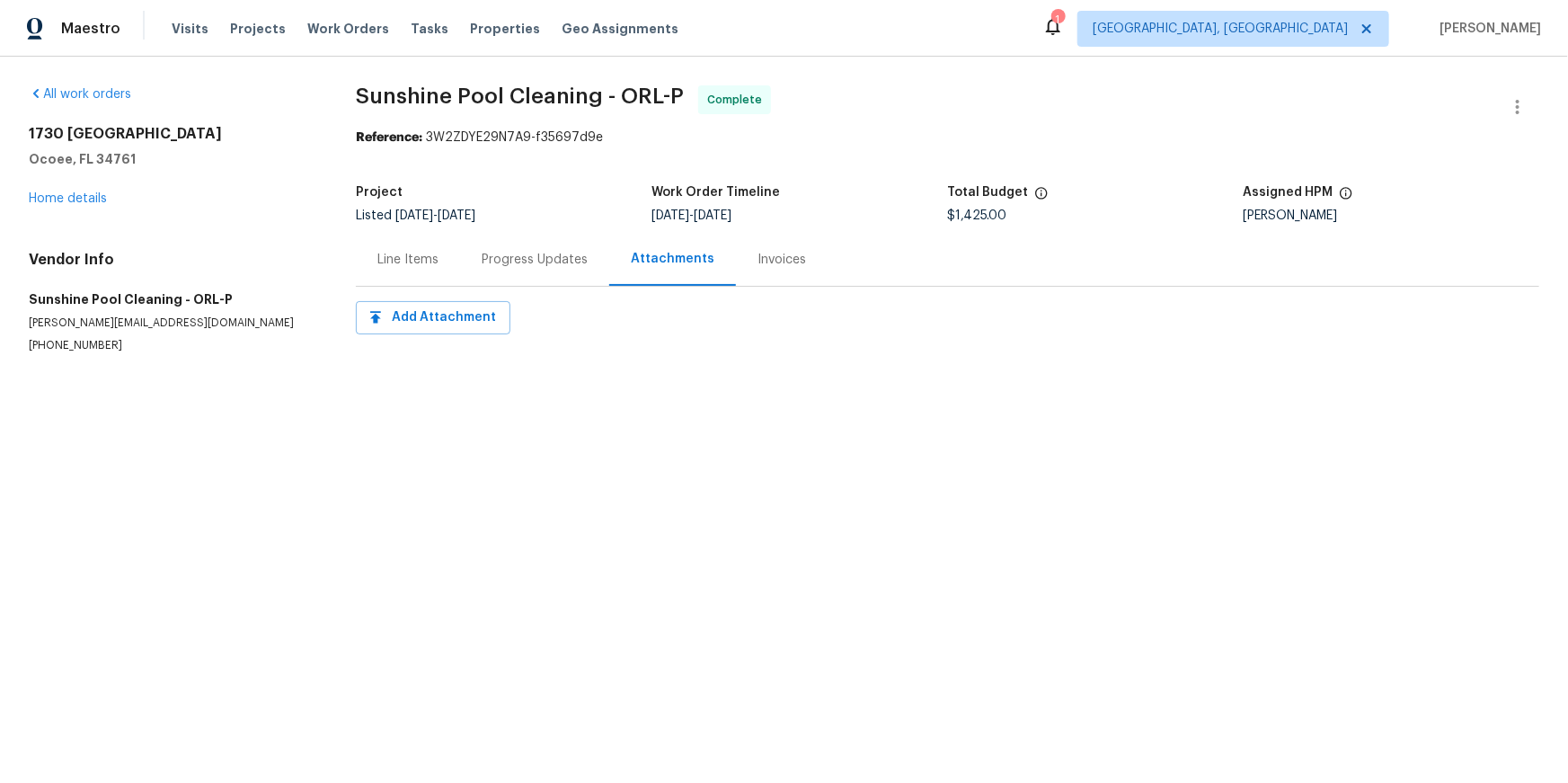
click at [577, 269] on div "Progress Updates" at bounding box center [535, 259] width 106 height 18
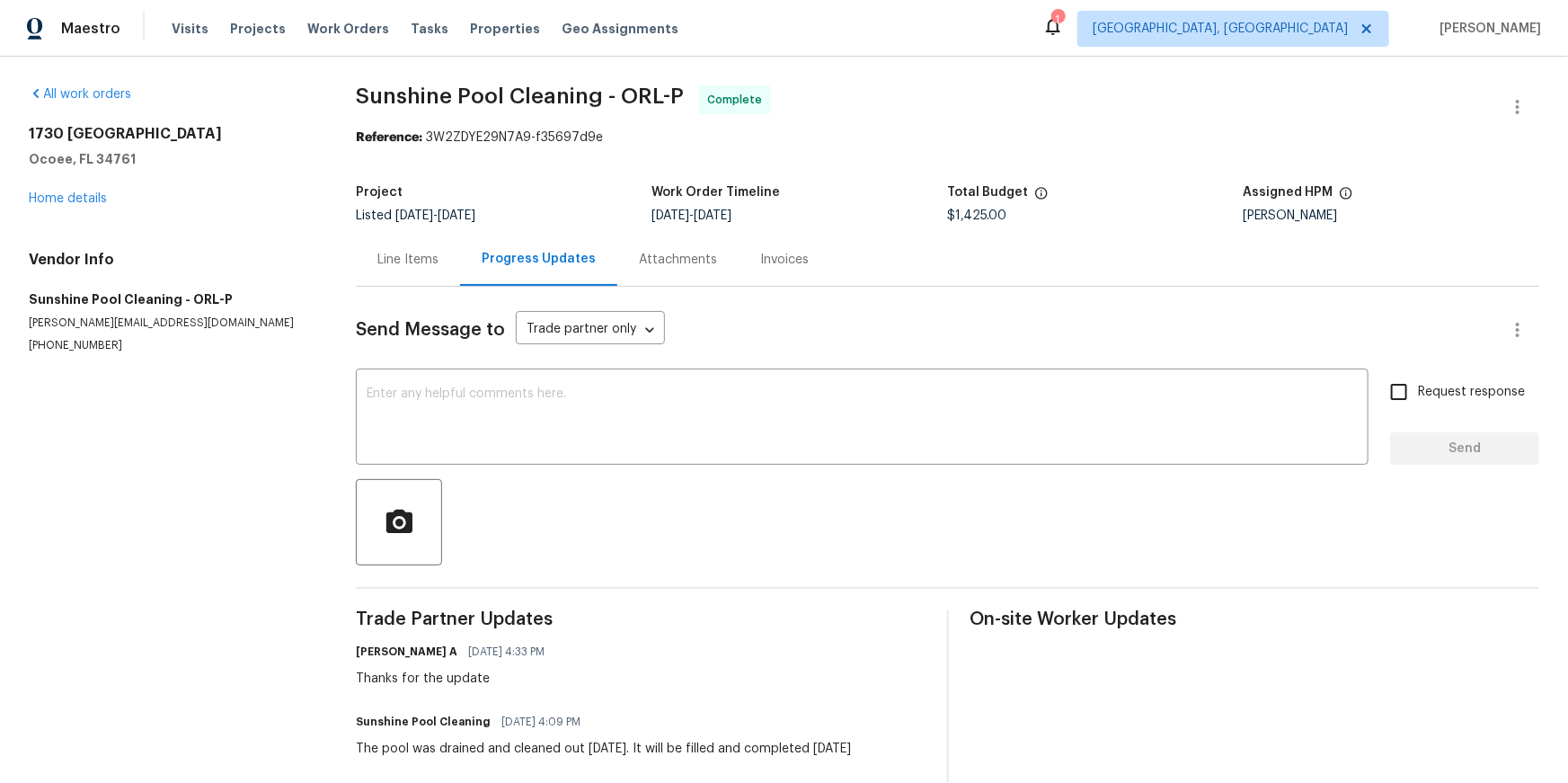
click at [431, 286] on div "Line Items" at bounding box center [408, 259] width 104 height 53
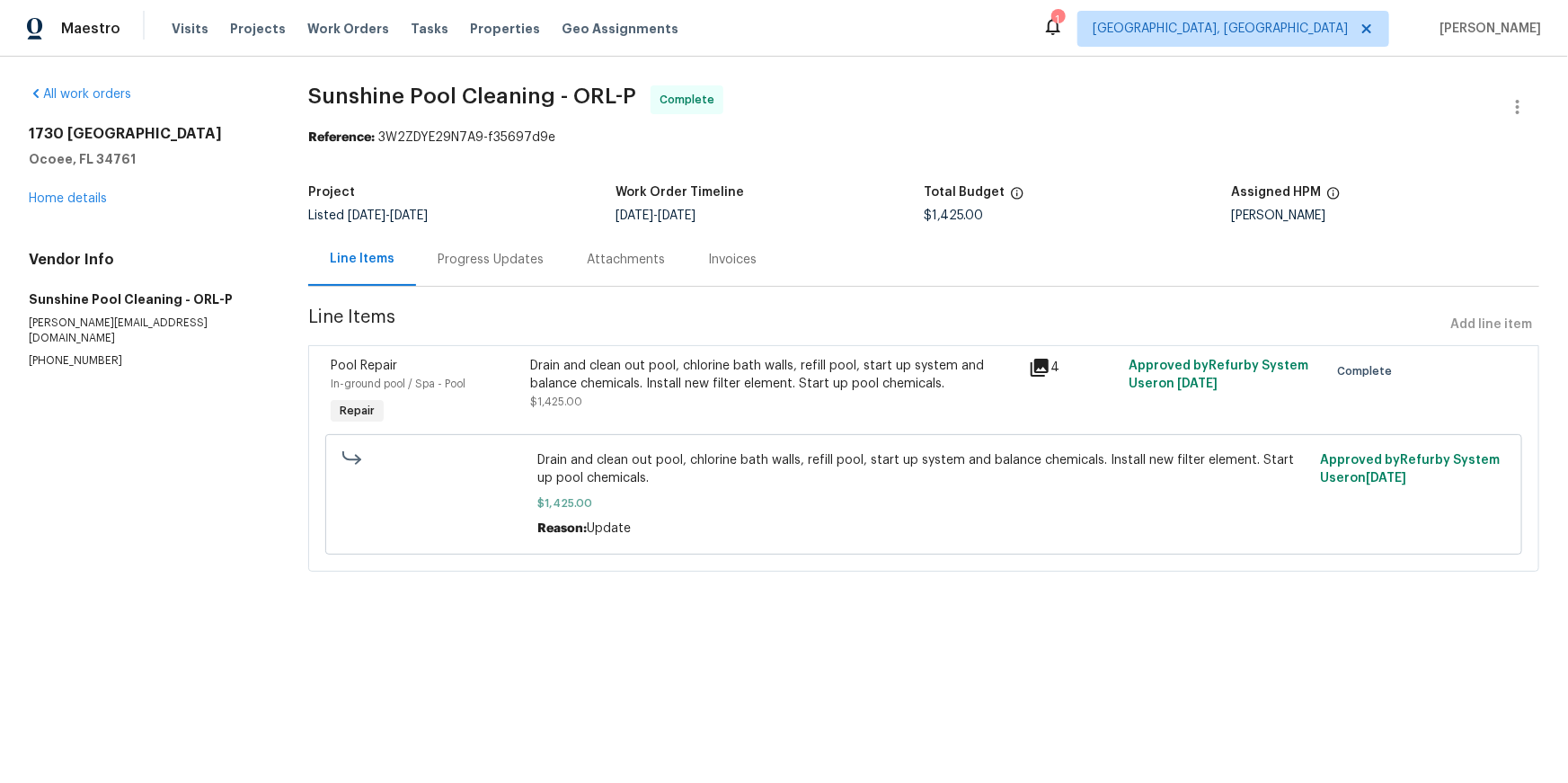
click at [1034, 377] on icon at bounding box center [1039, 367] width 18 height 18
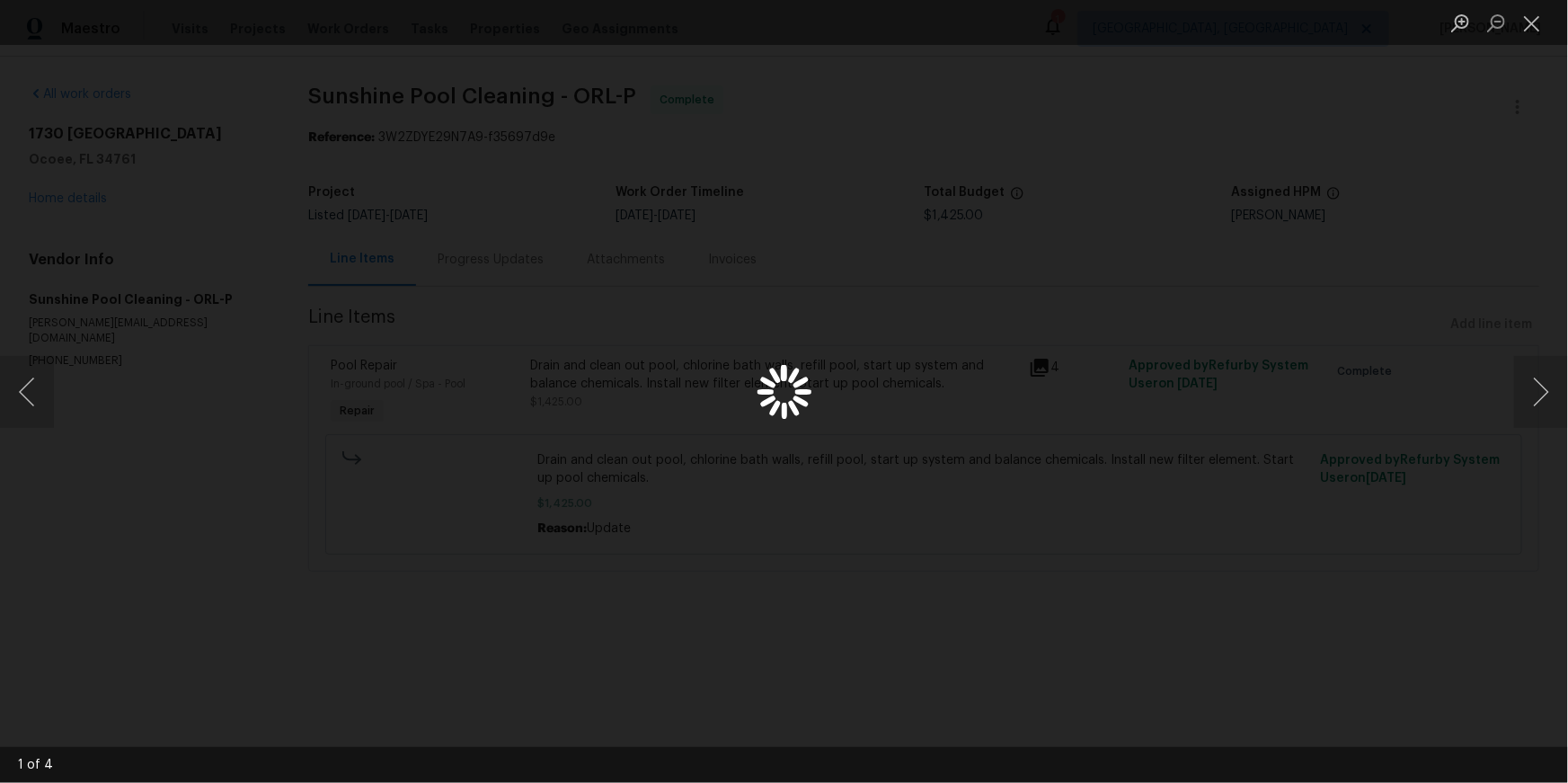
click at [1042, 417] on div "Lightbox" at bounding box center [784, 391] width 1568 height 783
click at [1548, 377] on button "Next image" at bounding box center [1541, 391] width 54 height 72
click at [1547, 379] on button "Next image" at bounding box center [1541, 391] width 54 height 72
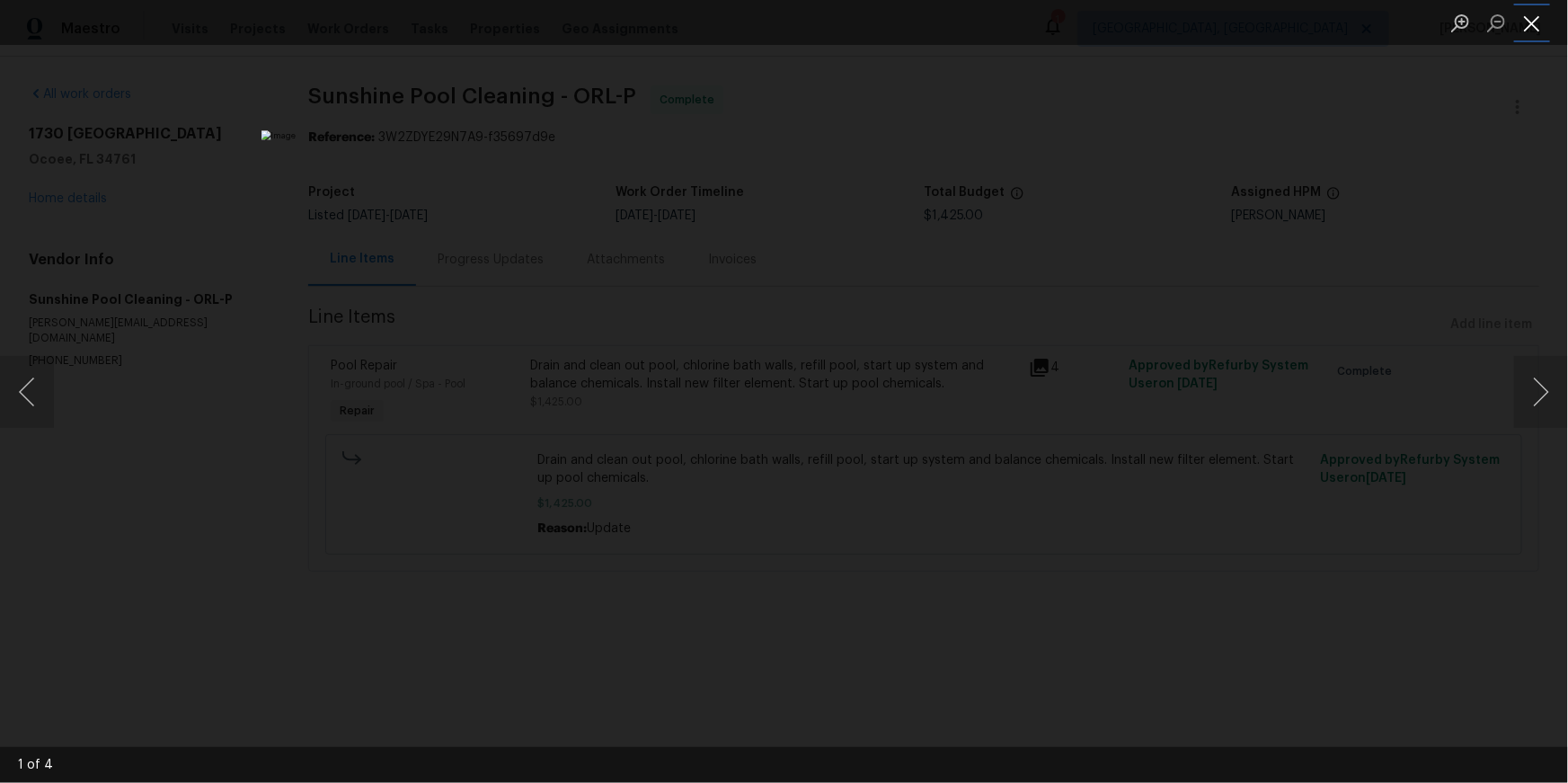
click at [1524, 29] on button "Close lightbox" at bounding box center [1532, 23] width 36 height 32
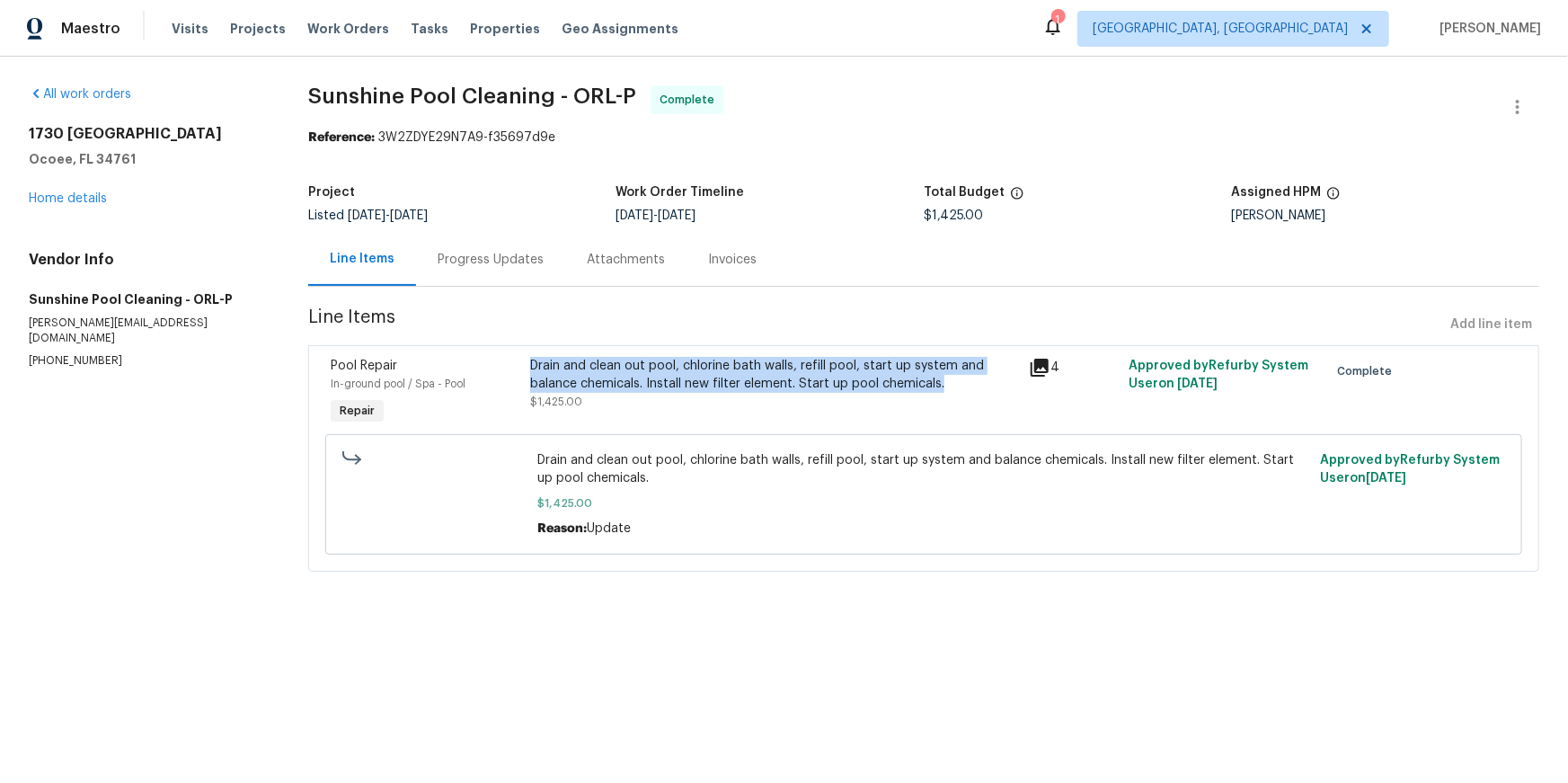
drag, startPoint x: 570, startPoint y: 405, endPoint x: 958, endPoint y: 434, distance: 389.1
click at [958, 434] on div "Drain and clean out pool, chlorine bath walls, refill pool, start up system and…" at bounding box center [774, 393] width 499 height 83
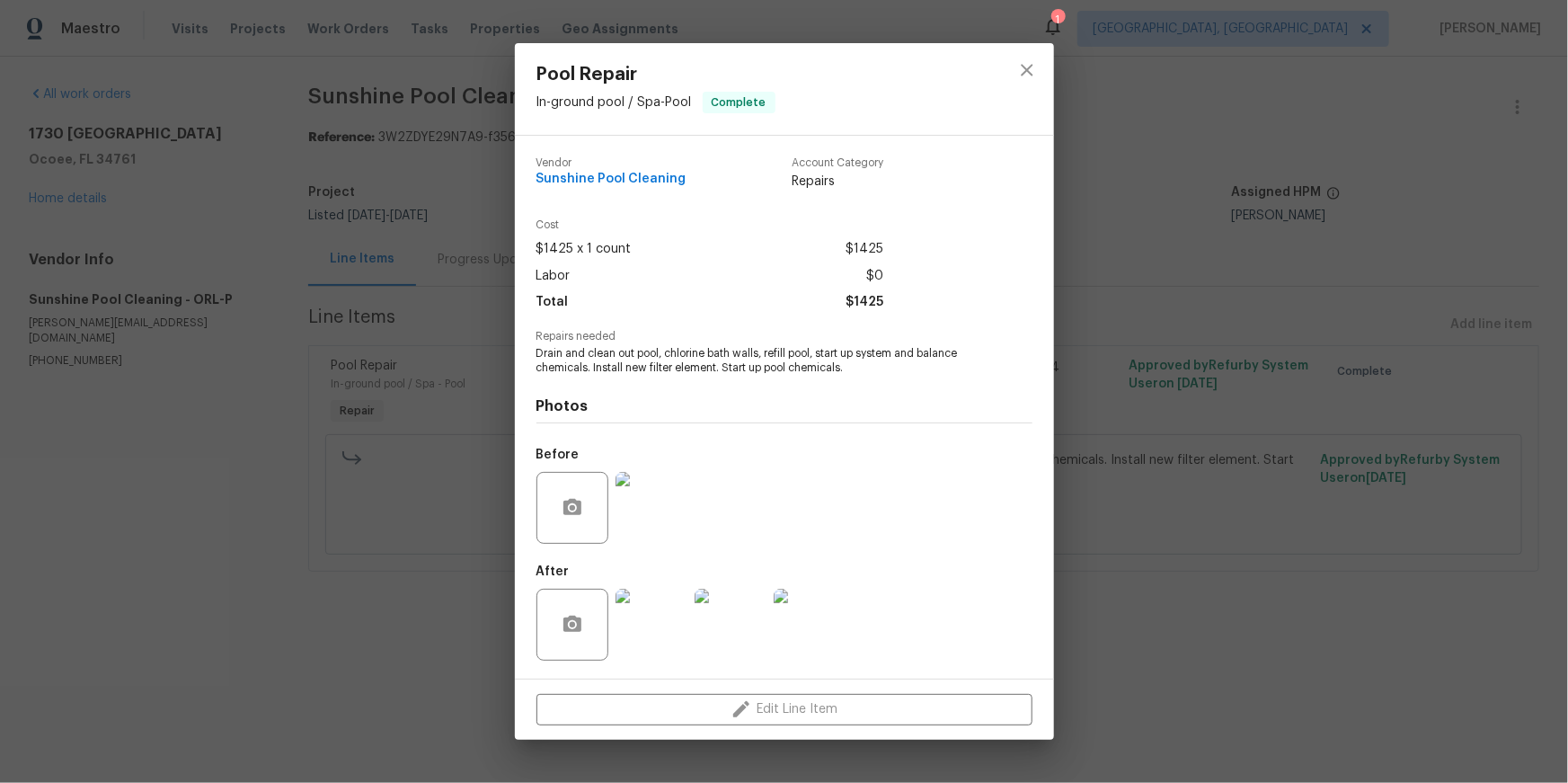
scroll to position [63, 0]
click at [742, 631] on img at bounding box center [730, 624] width 72 height 72
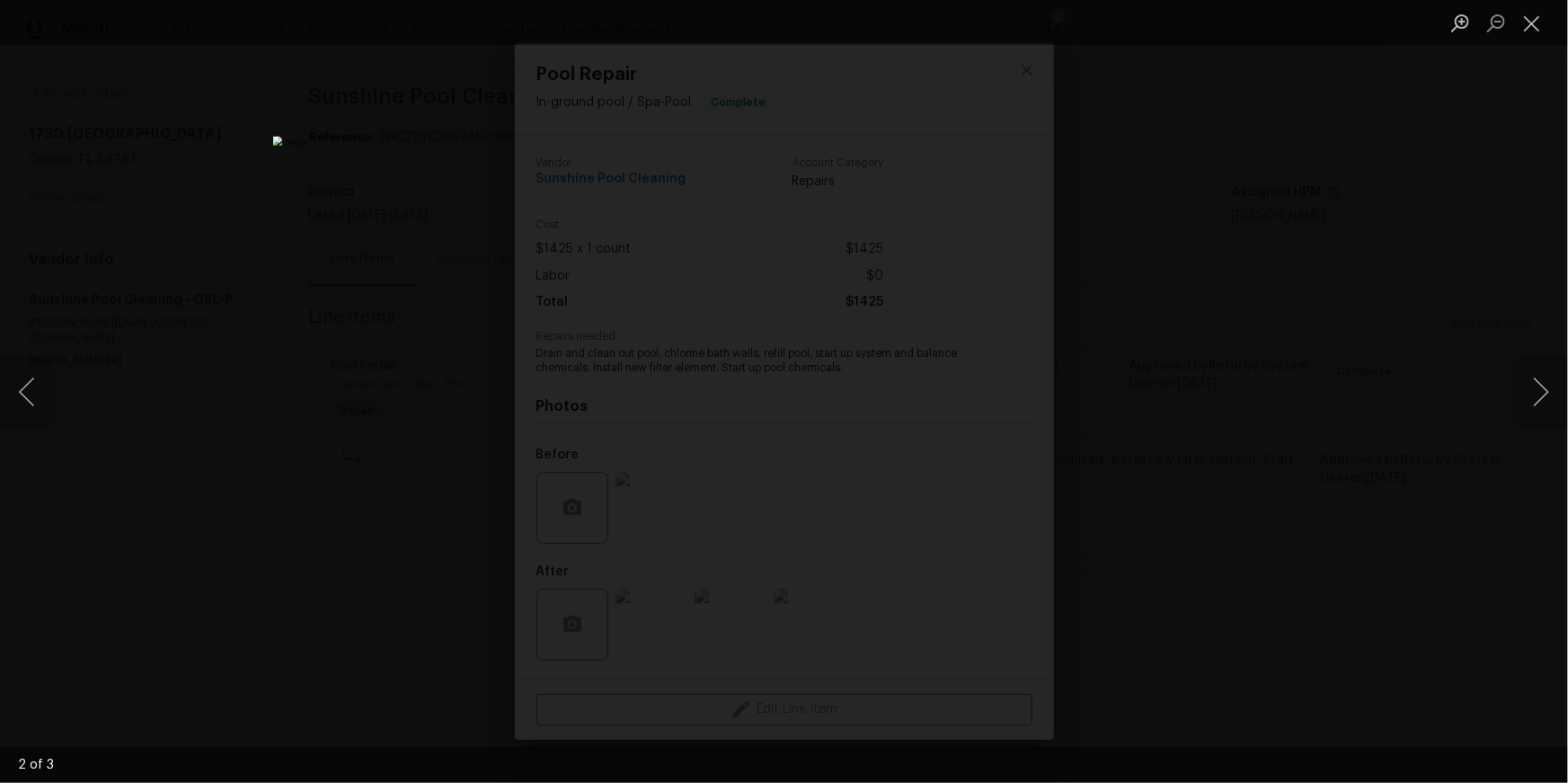
click at [1266, 321] on div "Lightbox" at bounding box center [784, 391] width 1568 height 783
click at [1389, 387] on div "Lightbox" at bounding box center [784, 391] width 1568 height 783
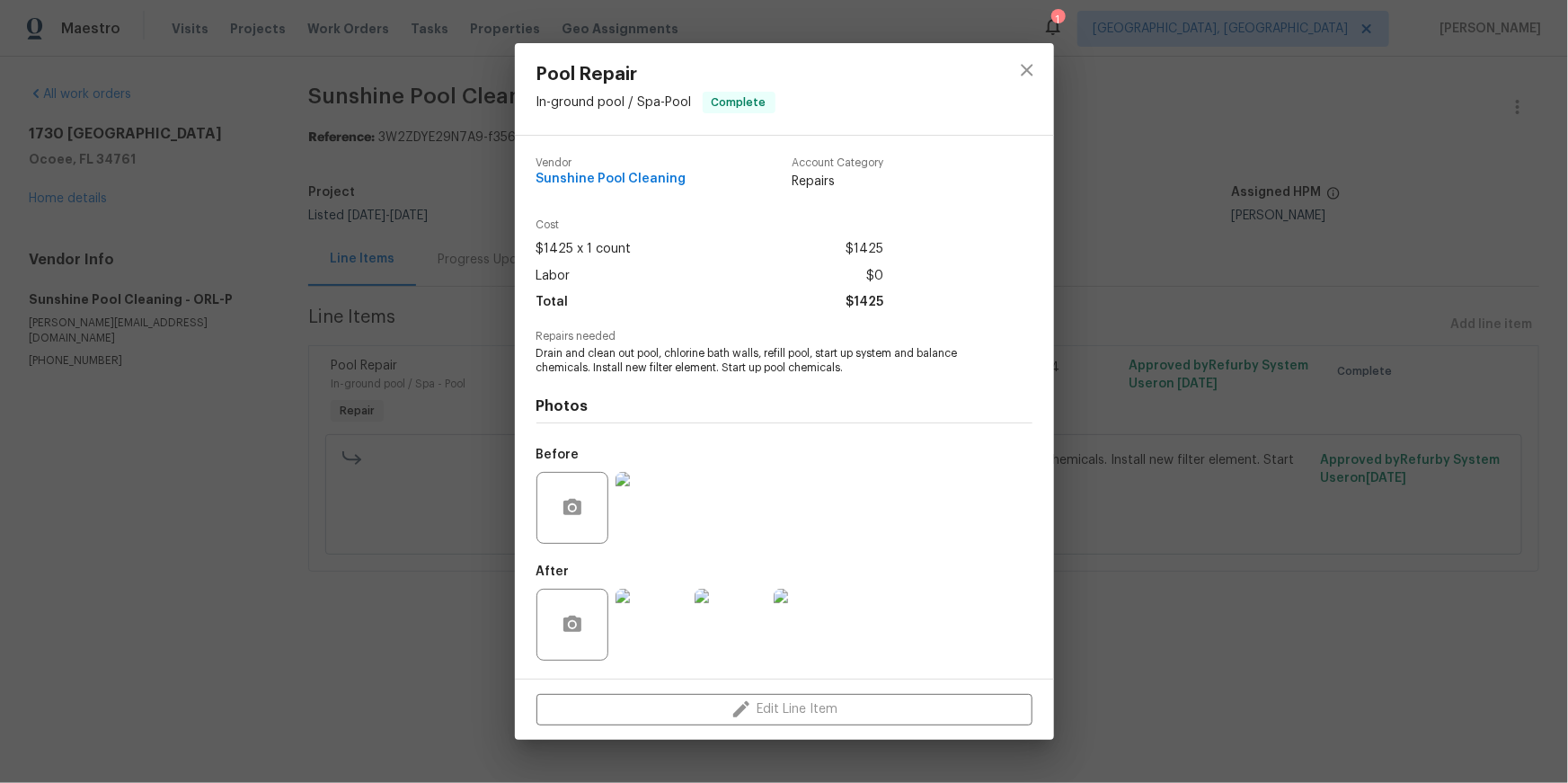
click at [811, 614] on img at bounding box center [809, 624] width 72 height 72
